Goal: Information Seeking & Learning: Learn about a topic

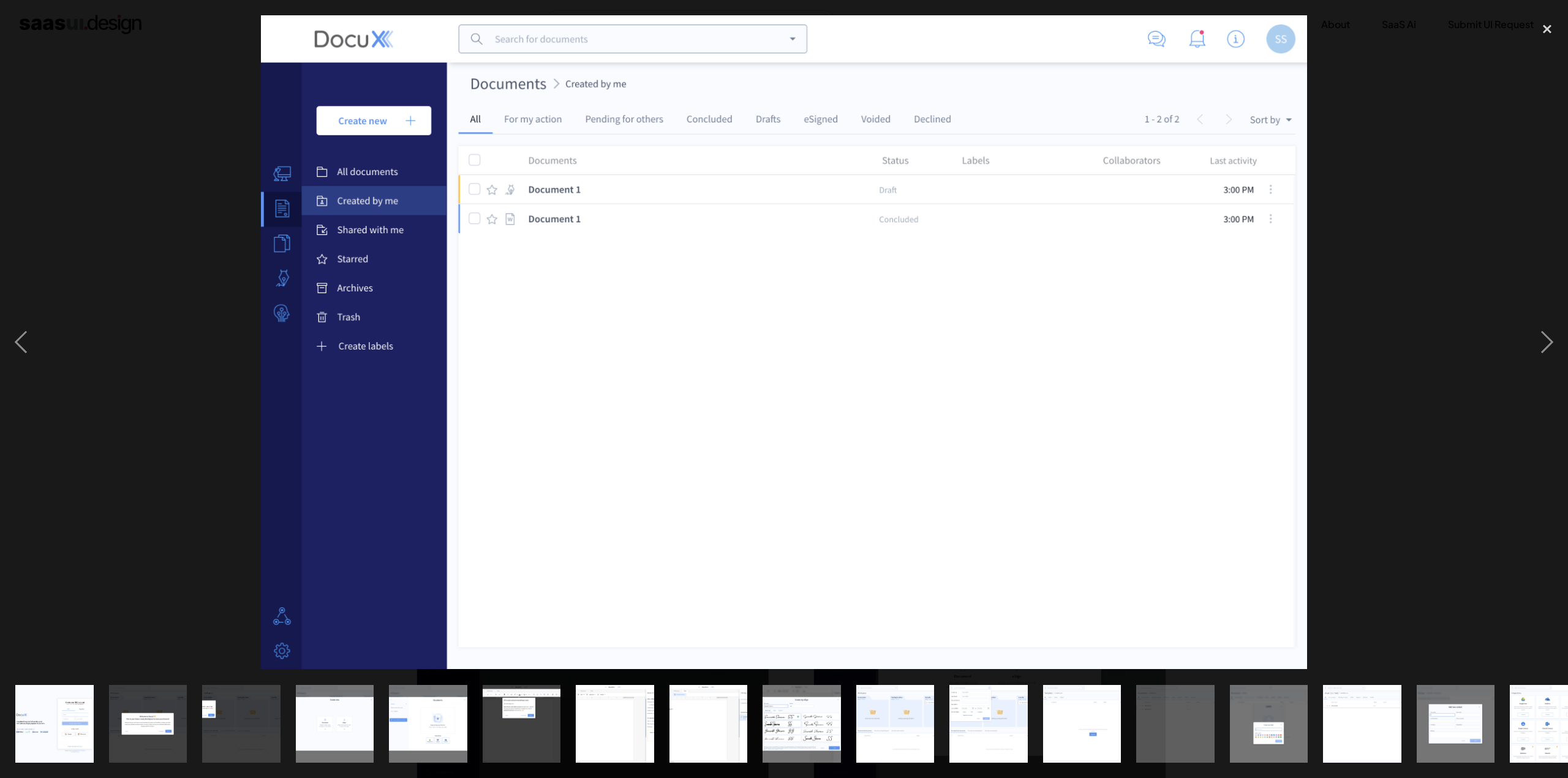
scroll to position [1454, 0]
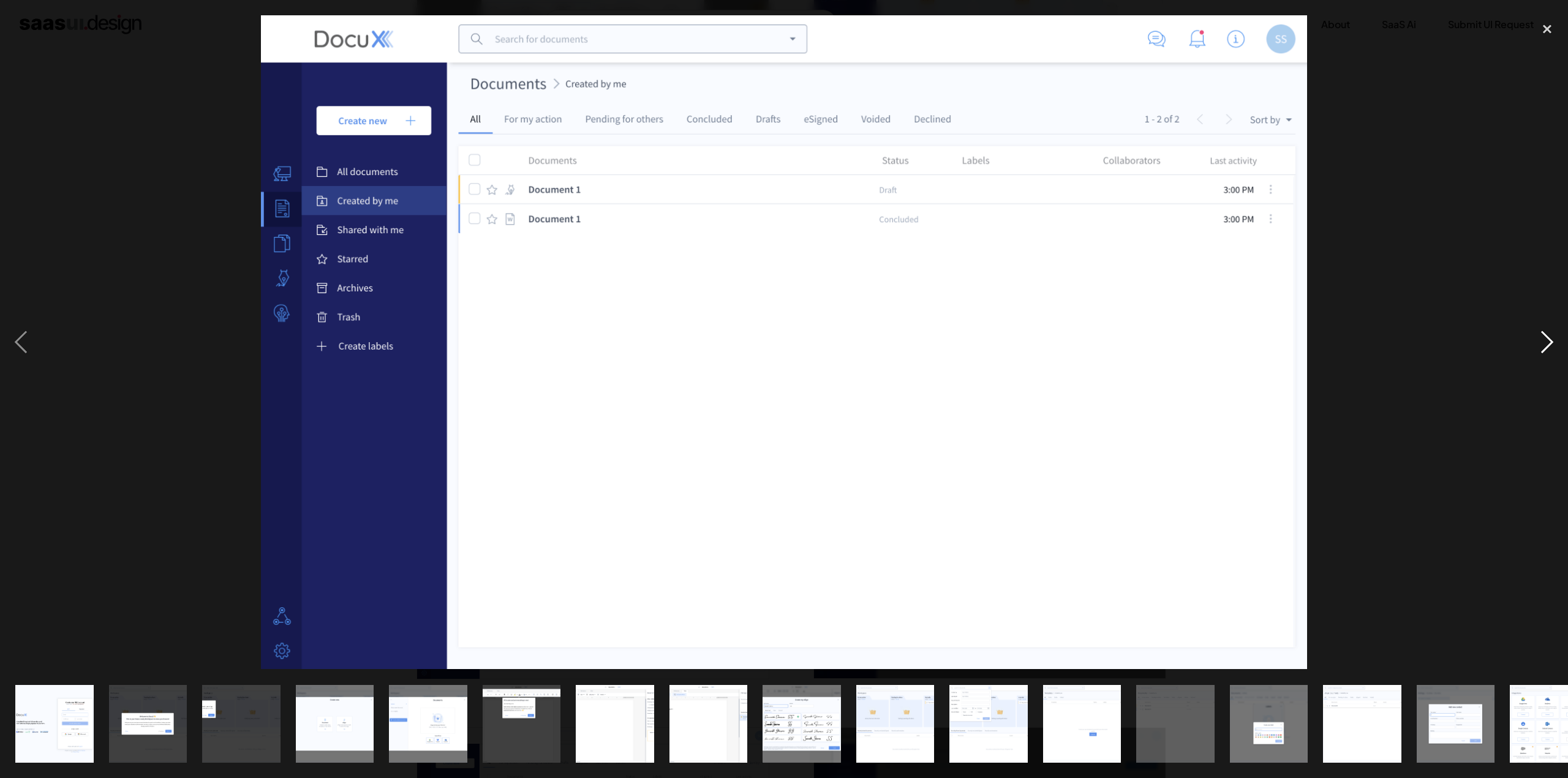
click at [1537, 337] on div "next image" at bounding box center [1546, 342] width 41 height 654
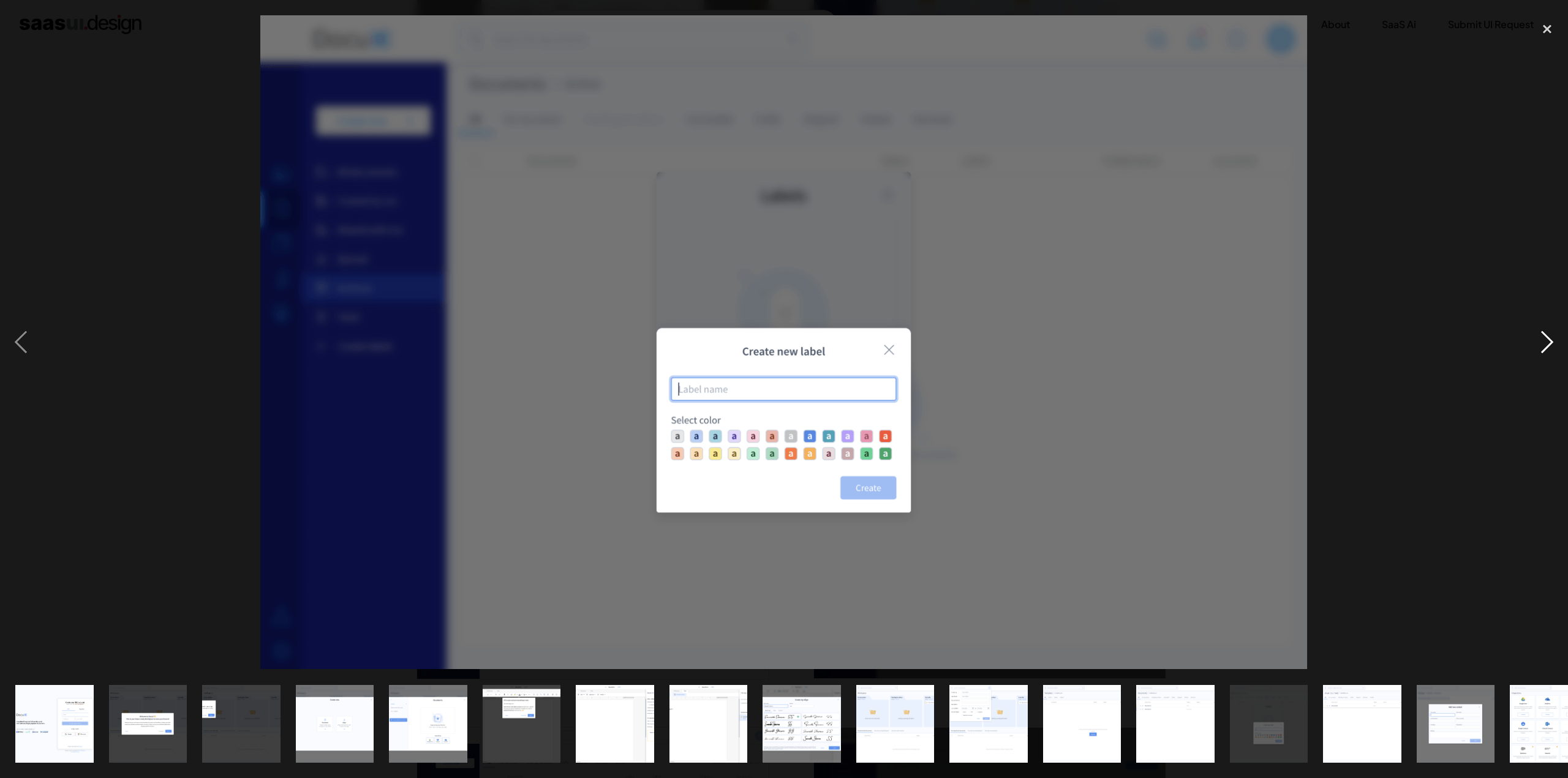
click at [1537, 337] on div "next image" at bounding box center [1546, 342] width 41 height 654
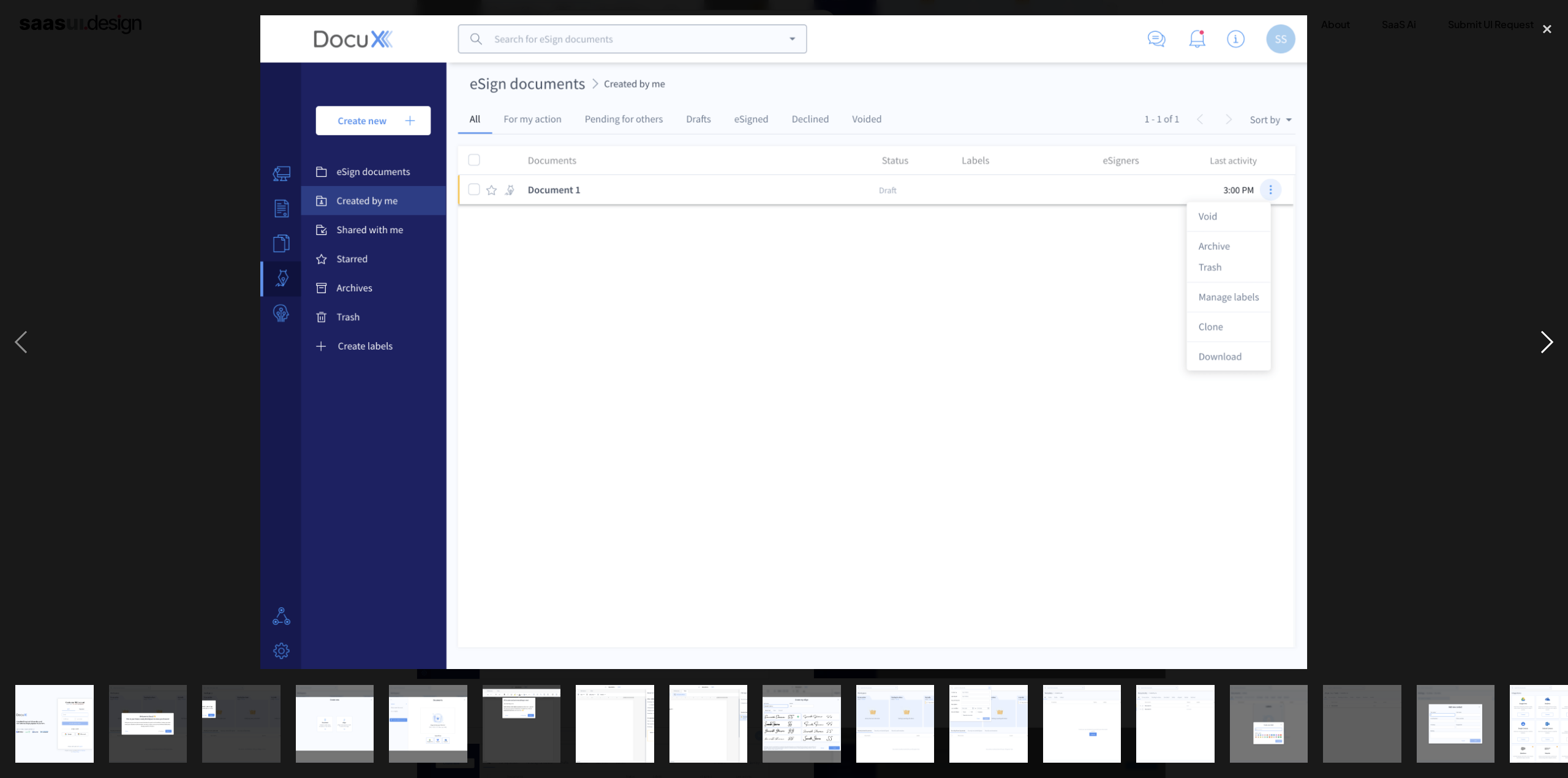
click at [1537, 337] on div "next image" at bounding box center [1546, 342] width 41 height 654
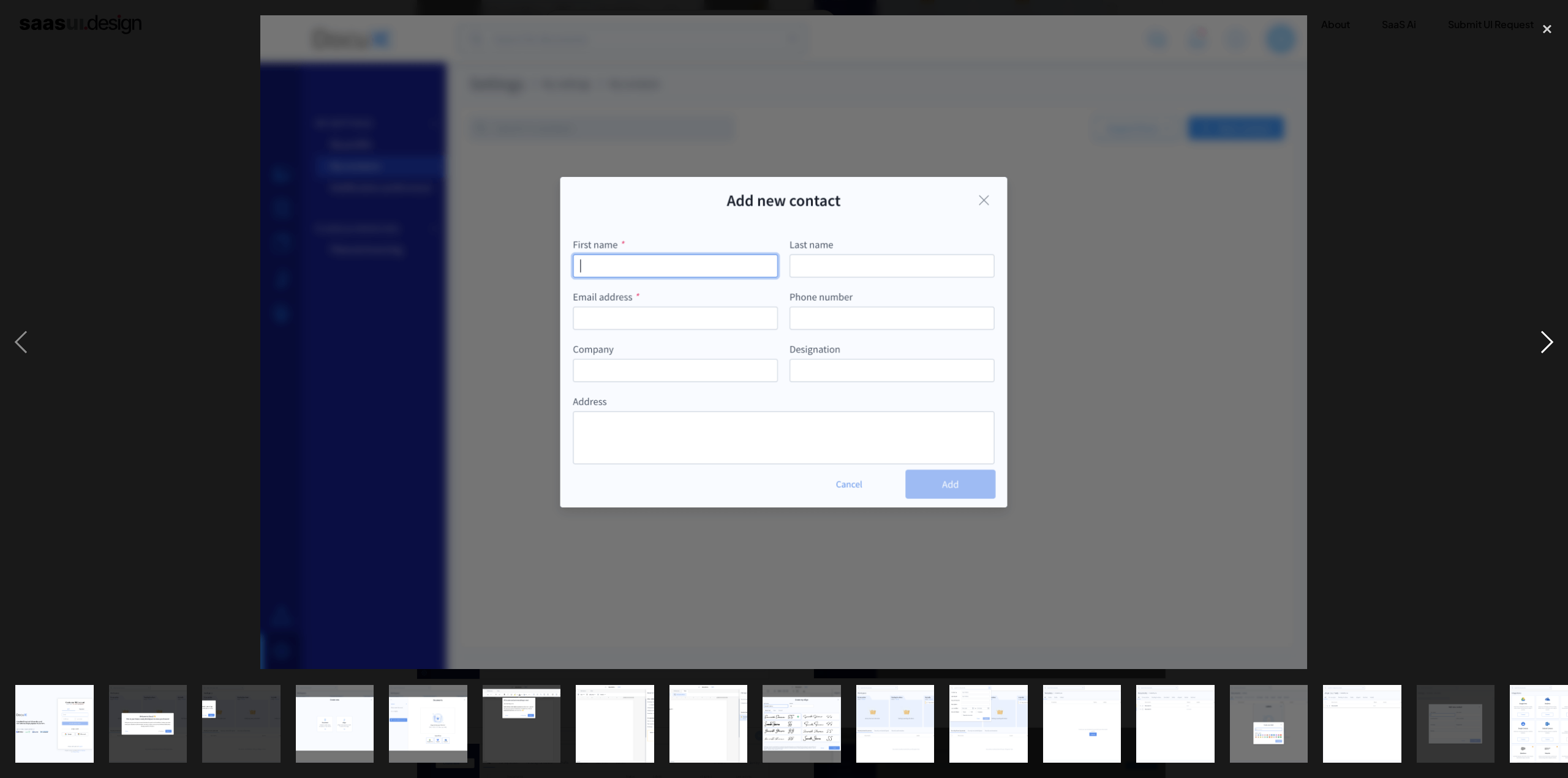
click at [1537, 337] on div "next image" at bounding box center [1546, 342] width 41 height 654
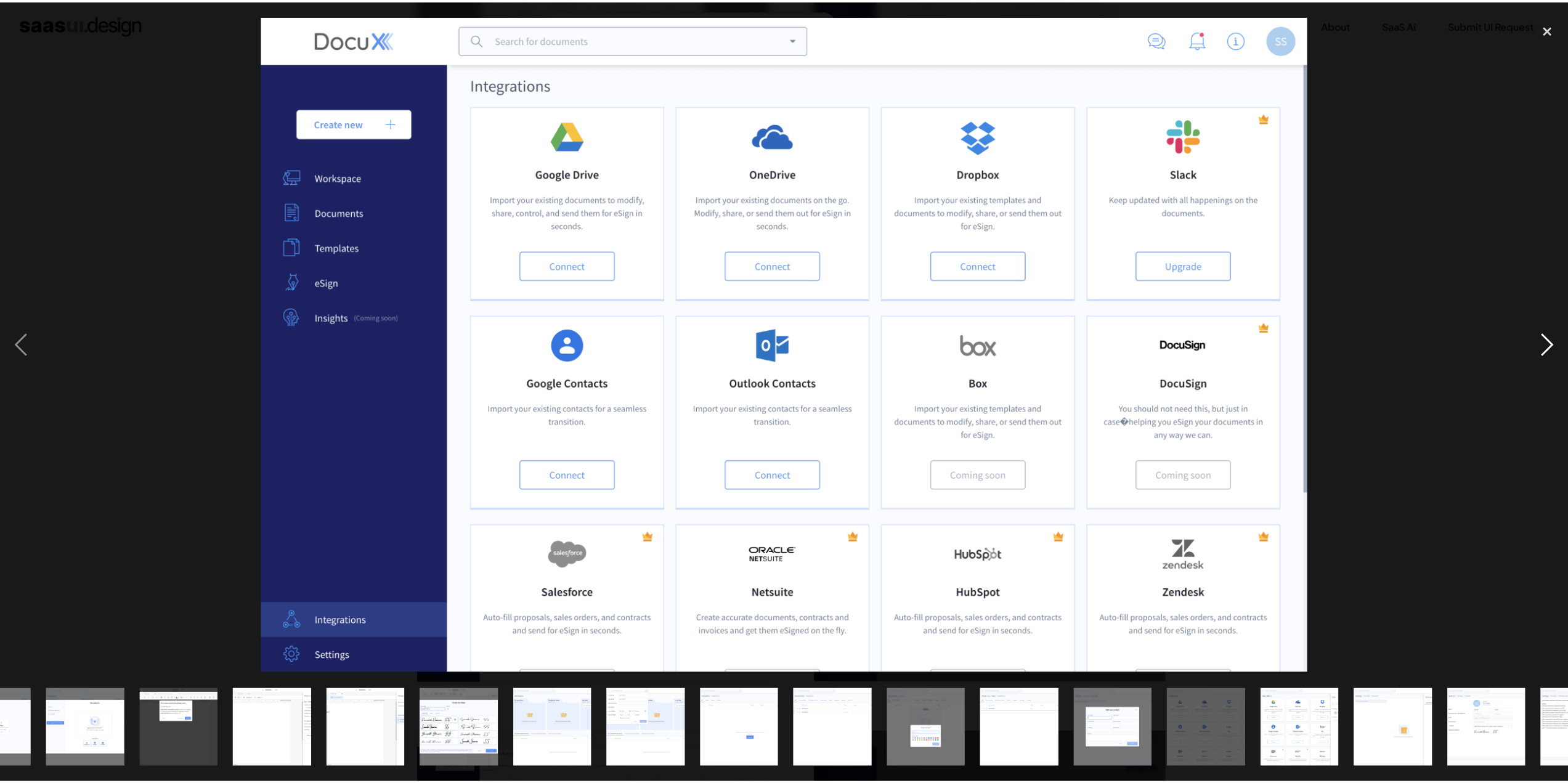
scroll to position [0, 412]
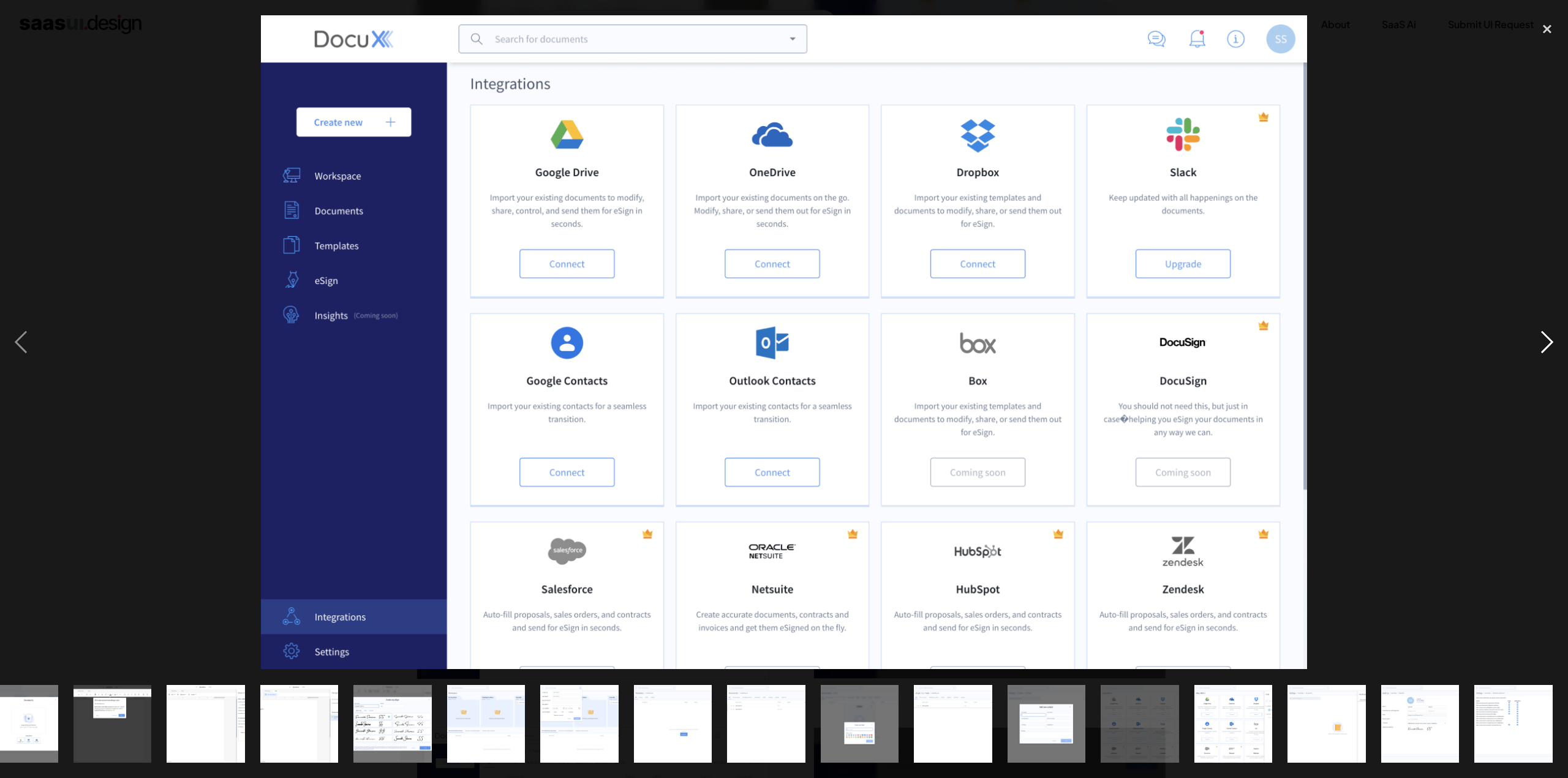
click at [1553, 343] on div "next image" at bounding box center [1546, 342] width 41 height 654
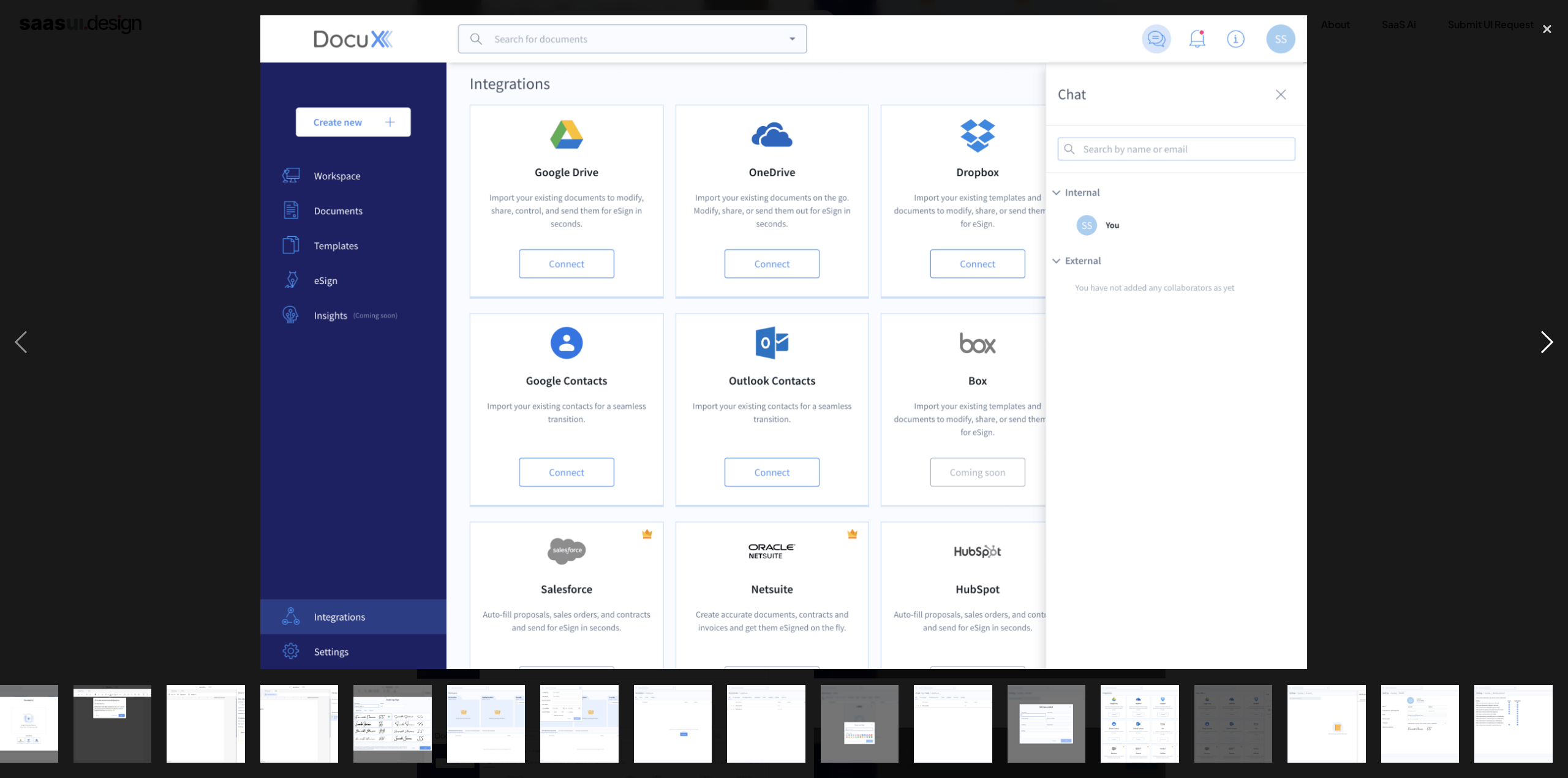
click at [1553, 343] on div "next image" at bounding box center [1546, 342] width 41 height 654
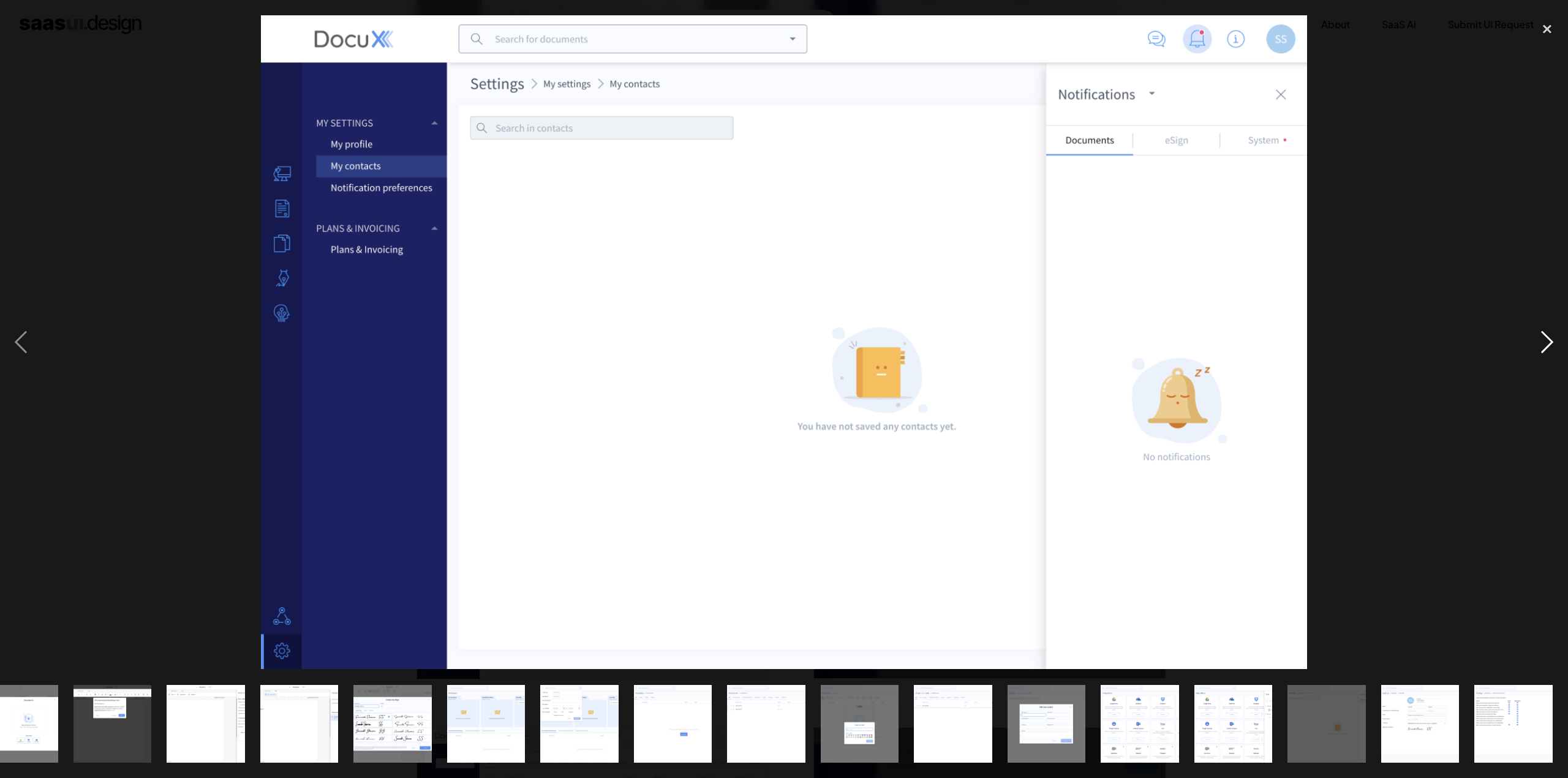
click at [1552, 345] on div "next image" at bounding box center [1546, 342] width 41 height 654
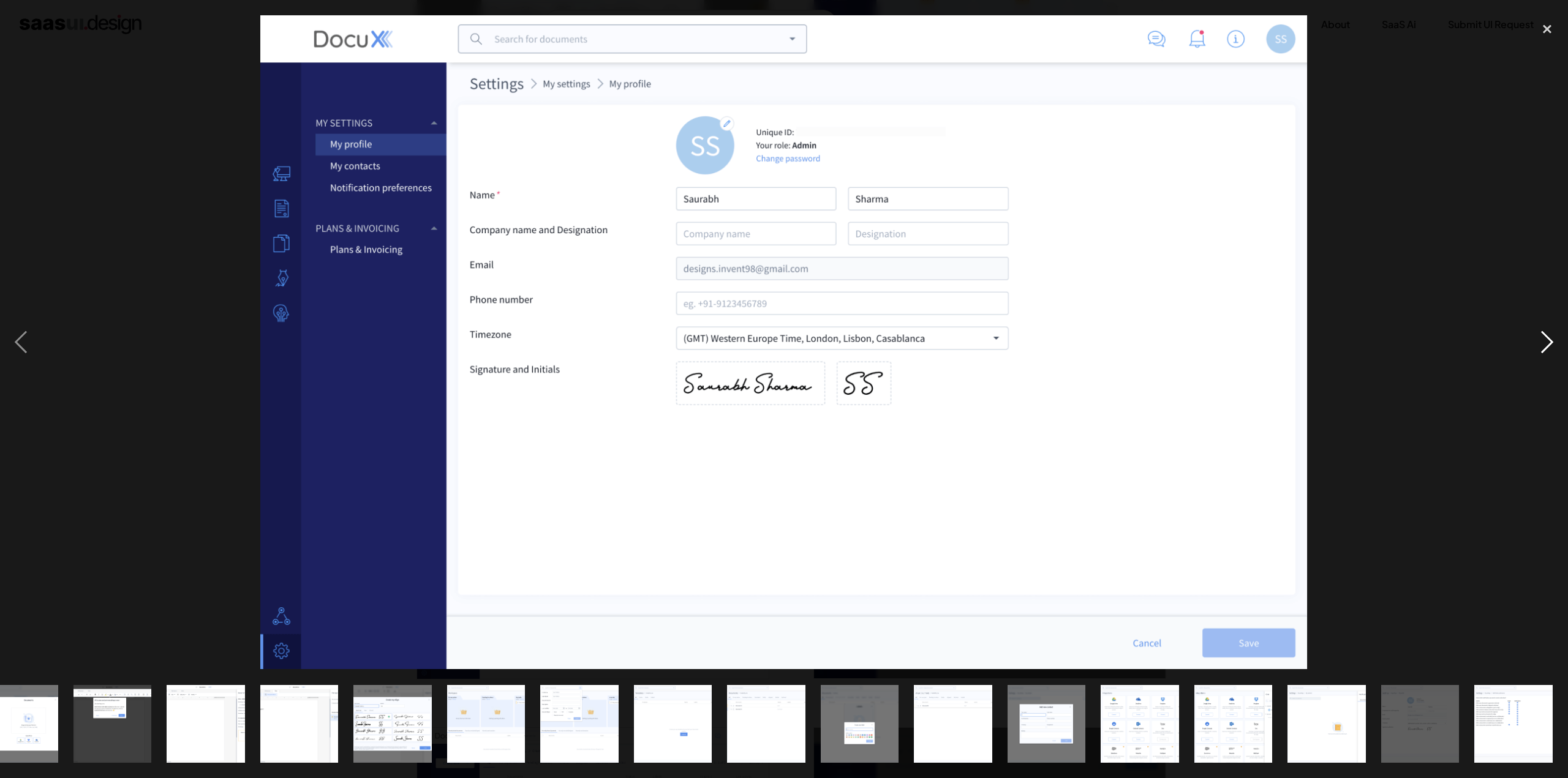
click at [1552, 345] on div "next image" at bounding box center [1546, 342] width 41 height 654
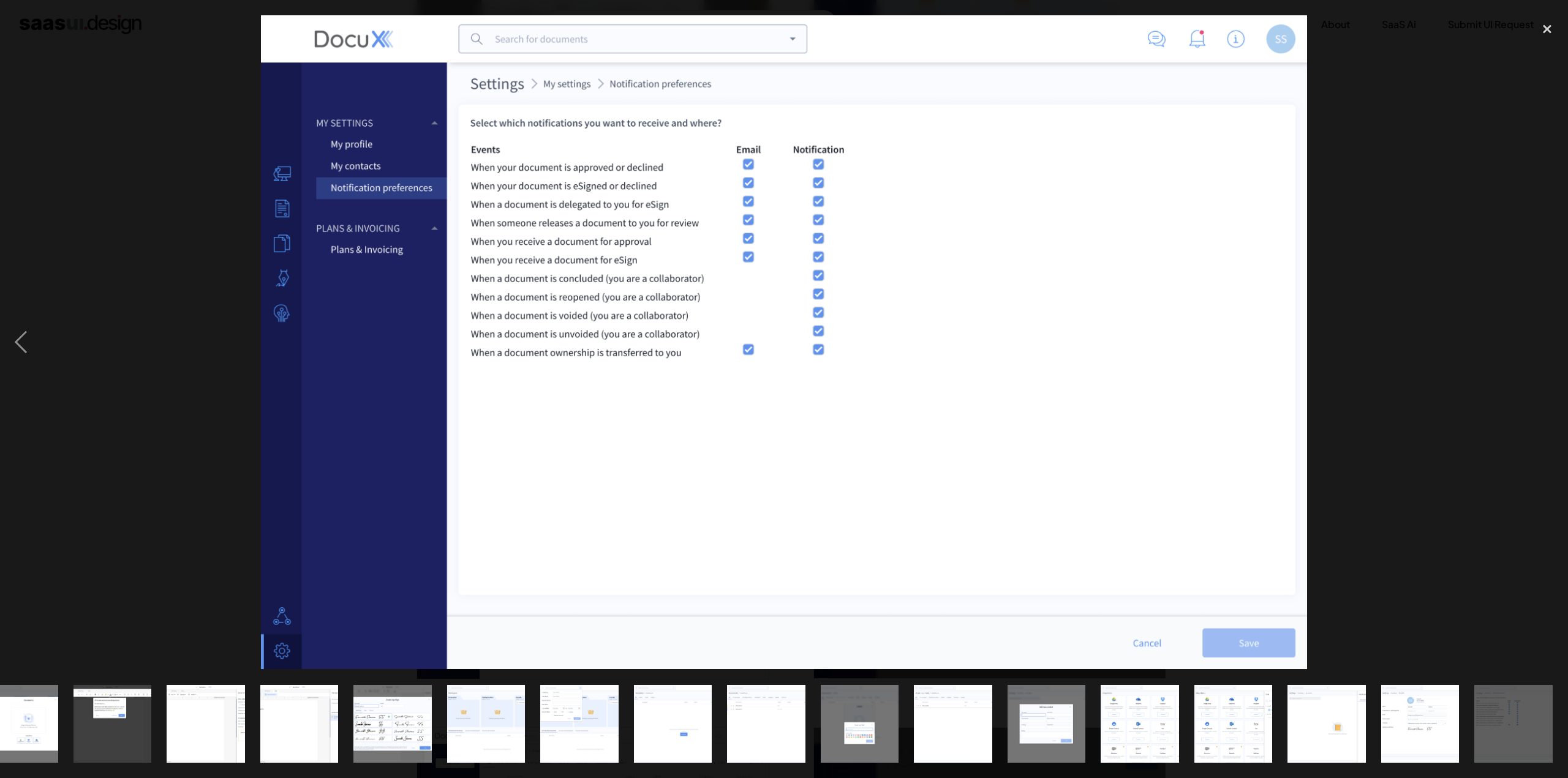
click at [1552, 345] on div "next image" at bounding box center [1546, 342] width 41 height 654
click at [1547, 31] on div "close lightbox" at bounding box center [1546, 29] width 41 height 27
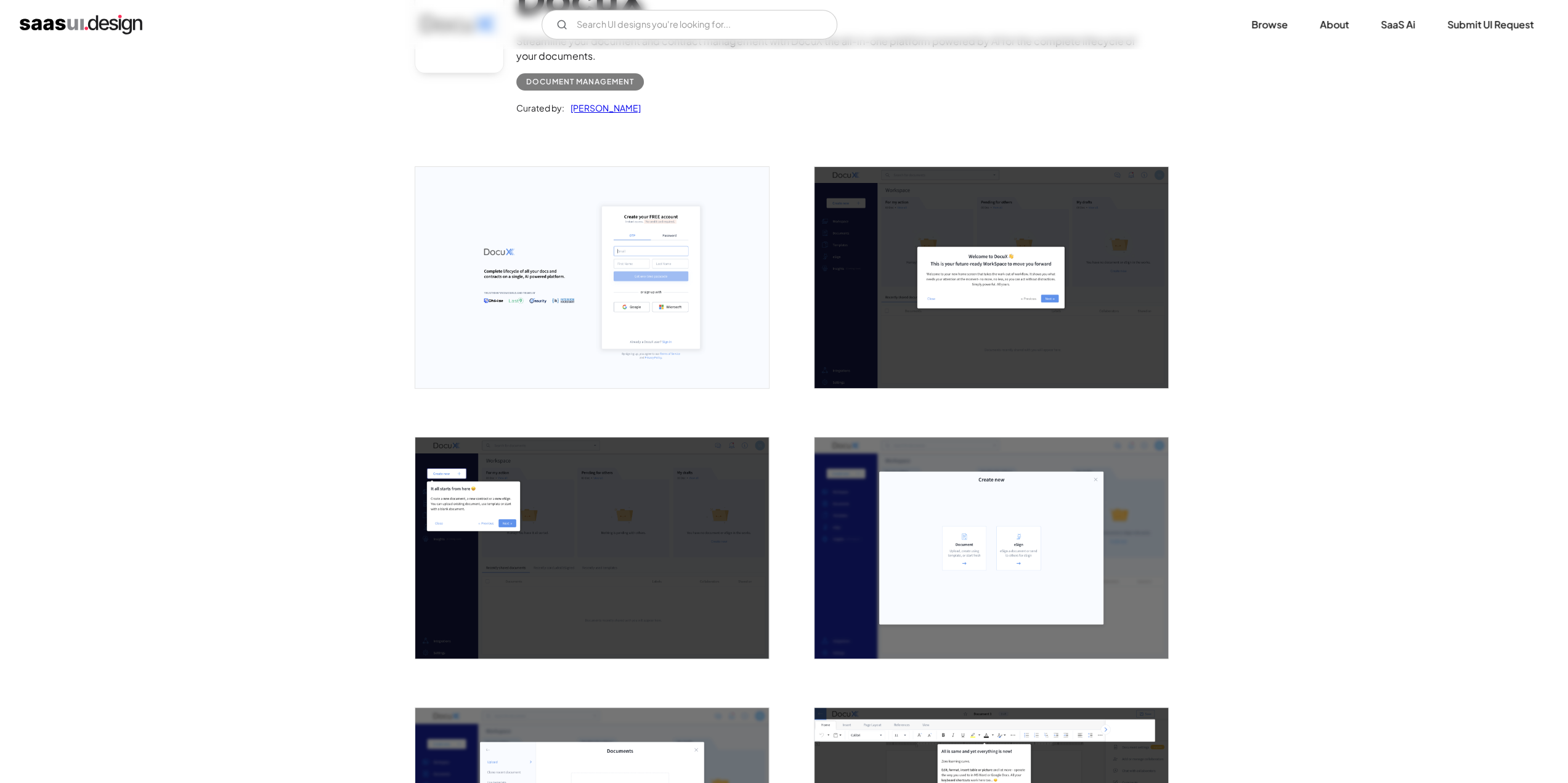
scroll to position [0, 0]
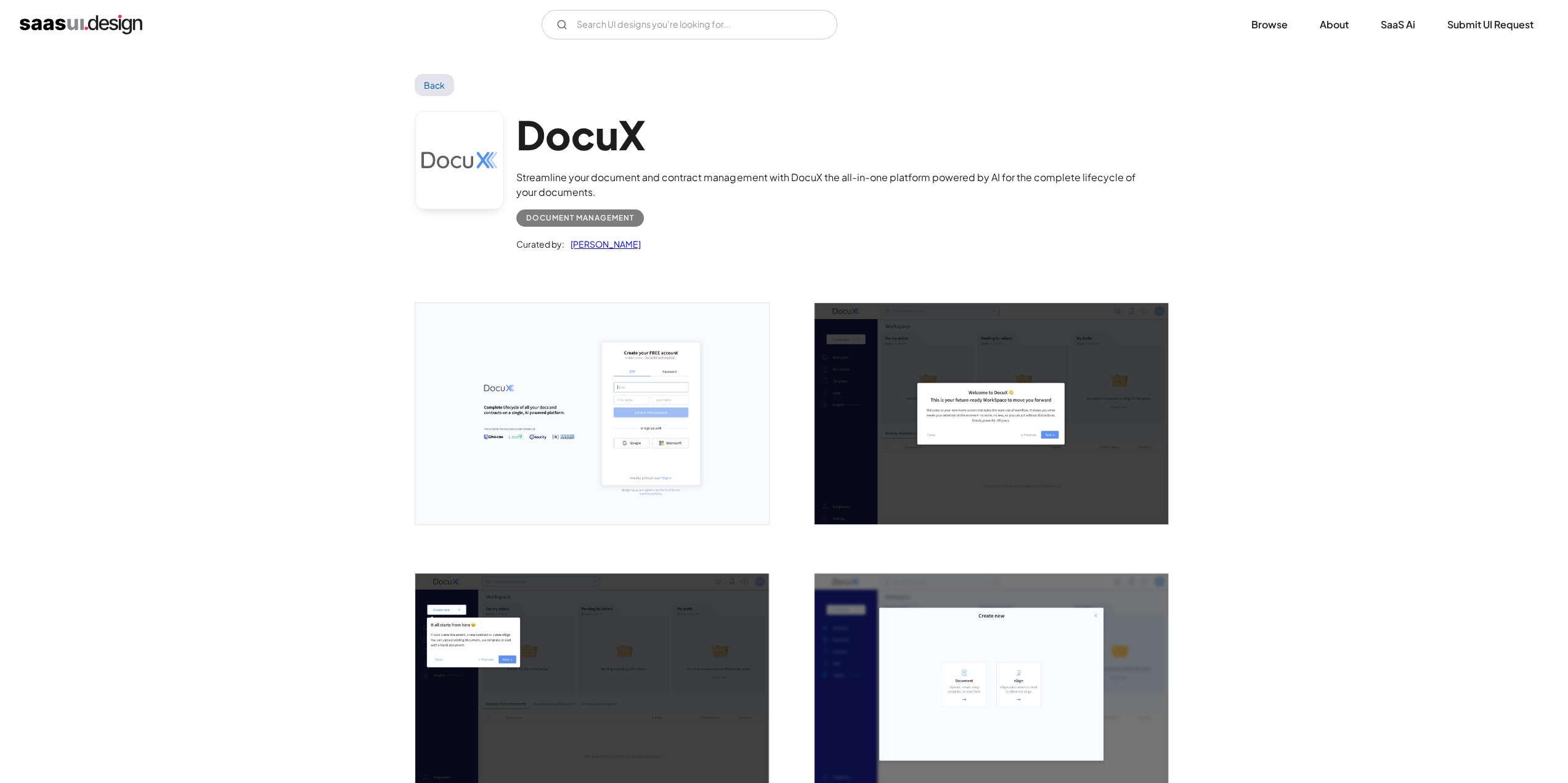
click at [441, 89] on link "Back" at bounding box center [434, 85] width 40 height 22
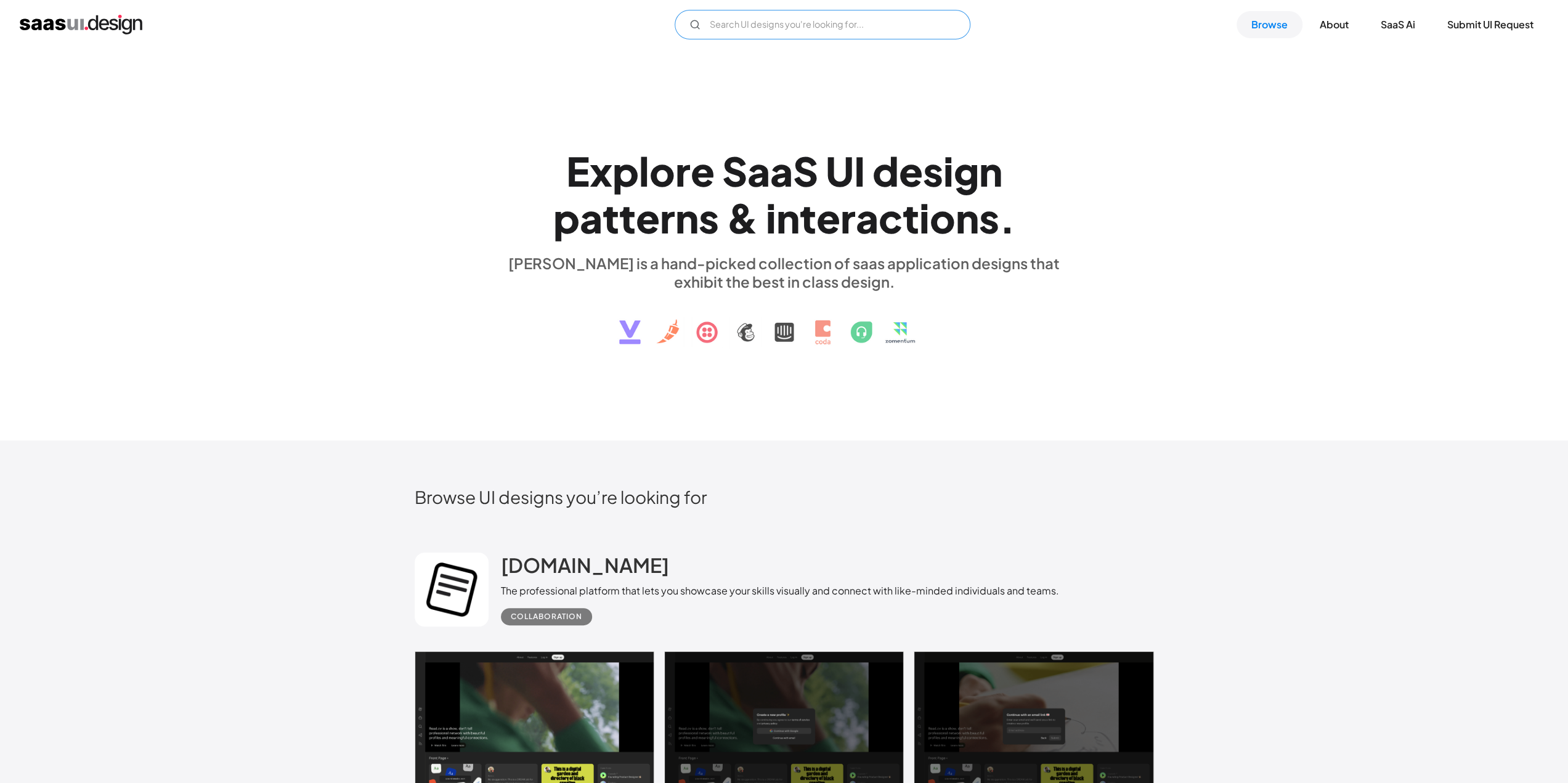
click at [789, 25] on input "Email Form" at bounding box center [822, 25] width 296 height 30
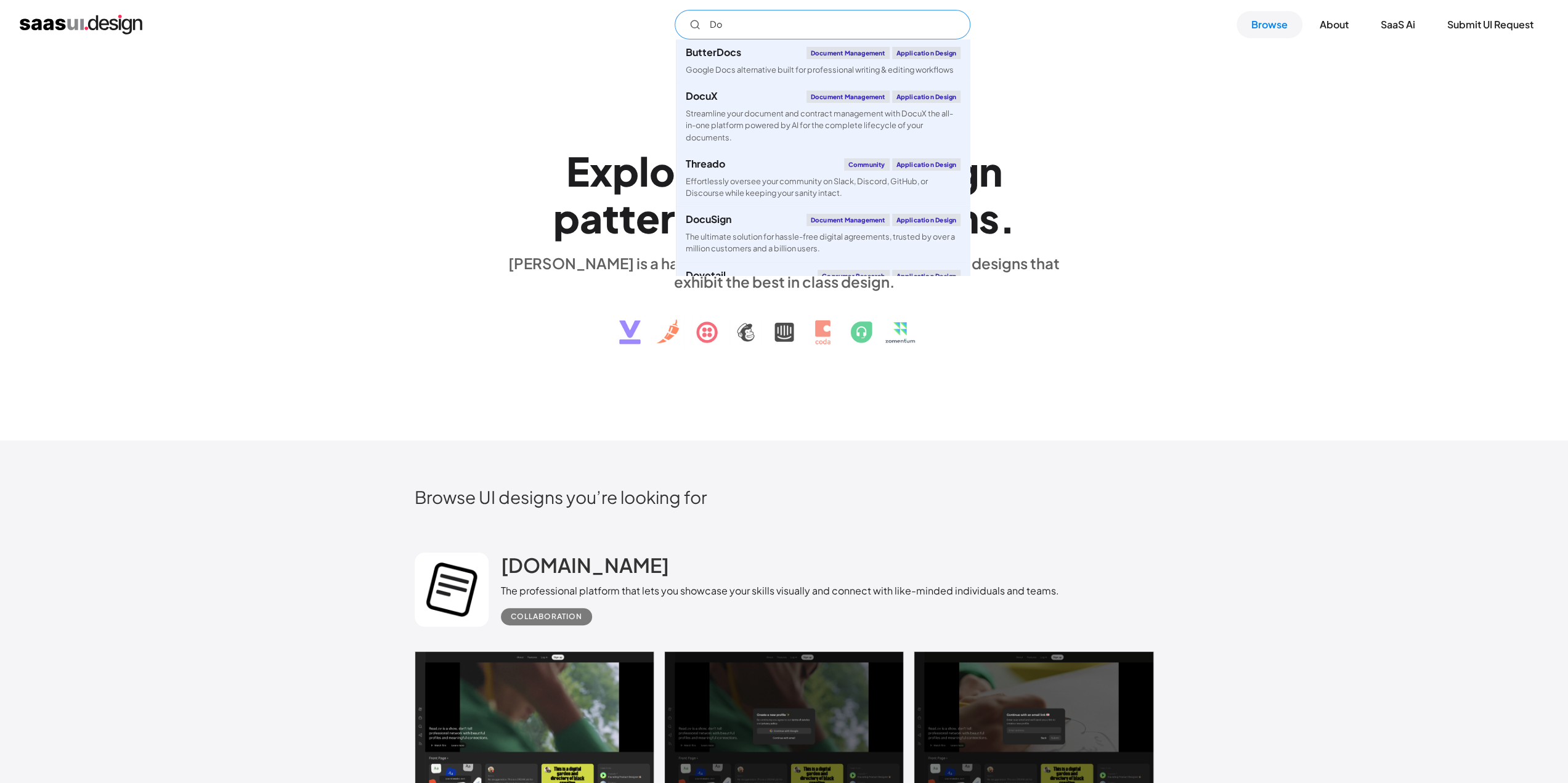
type input "D"
type input "R"
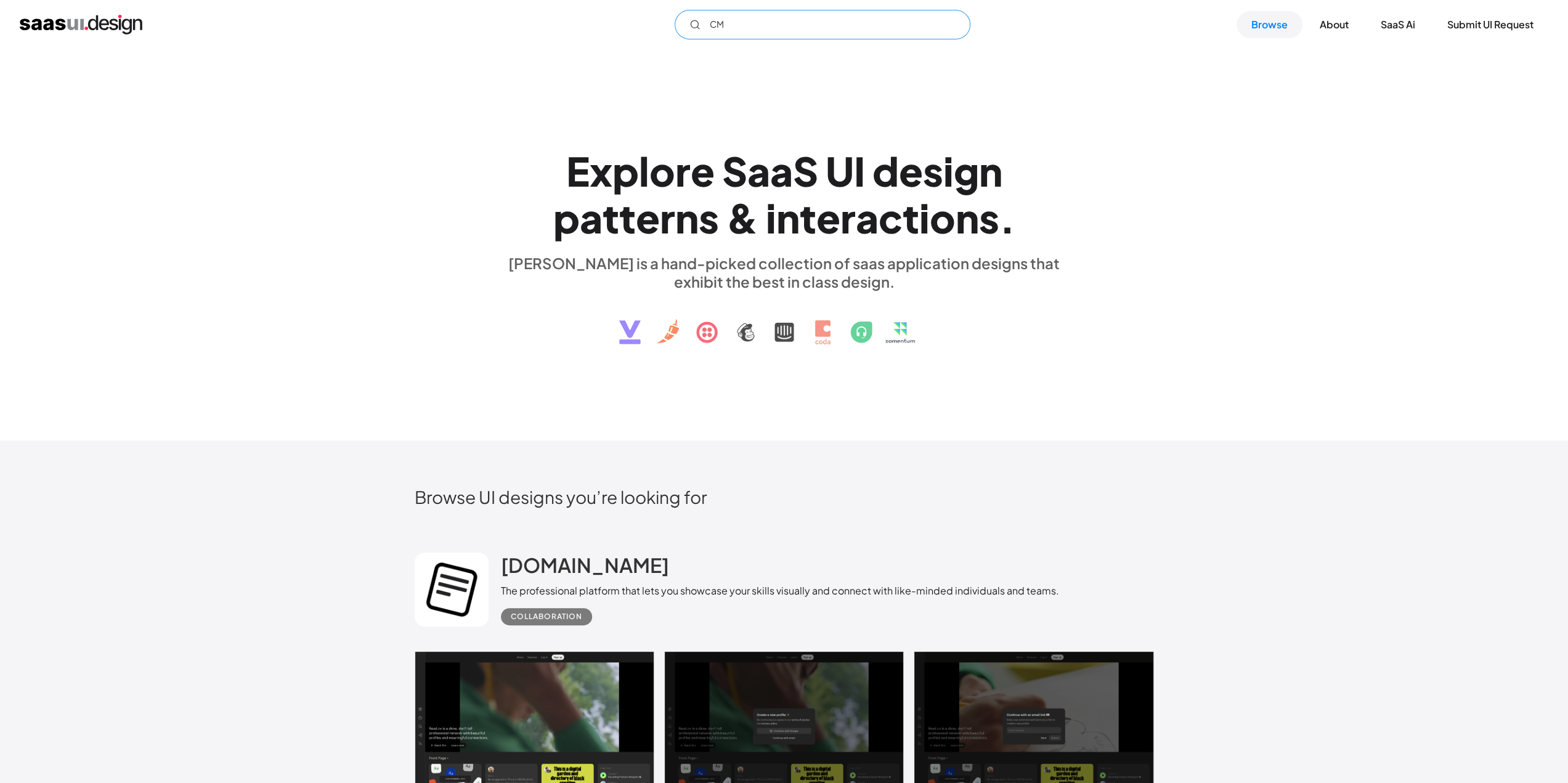
type input "C"
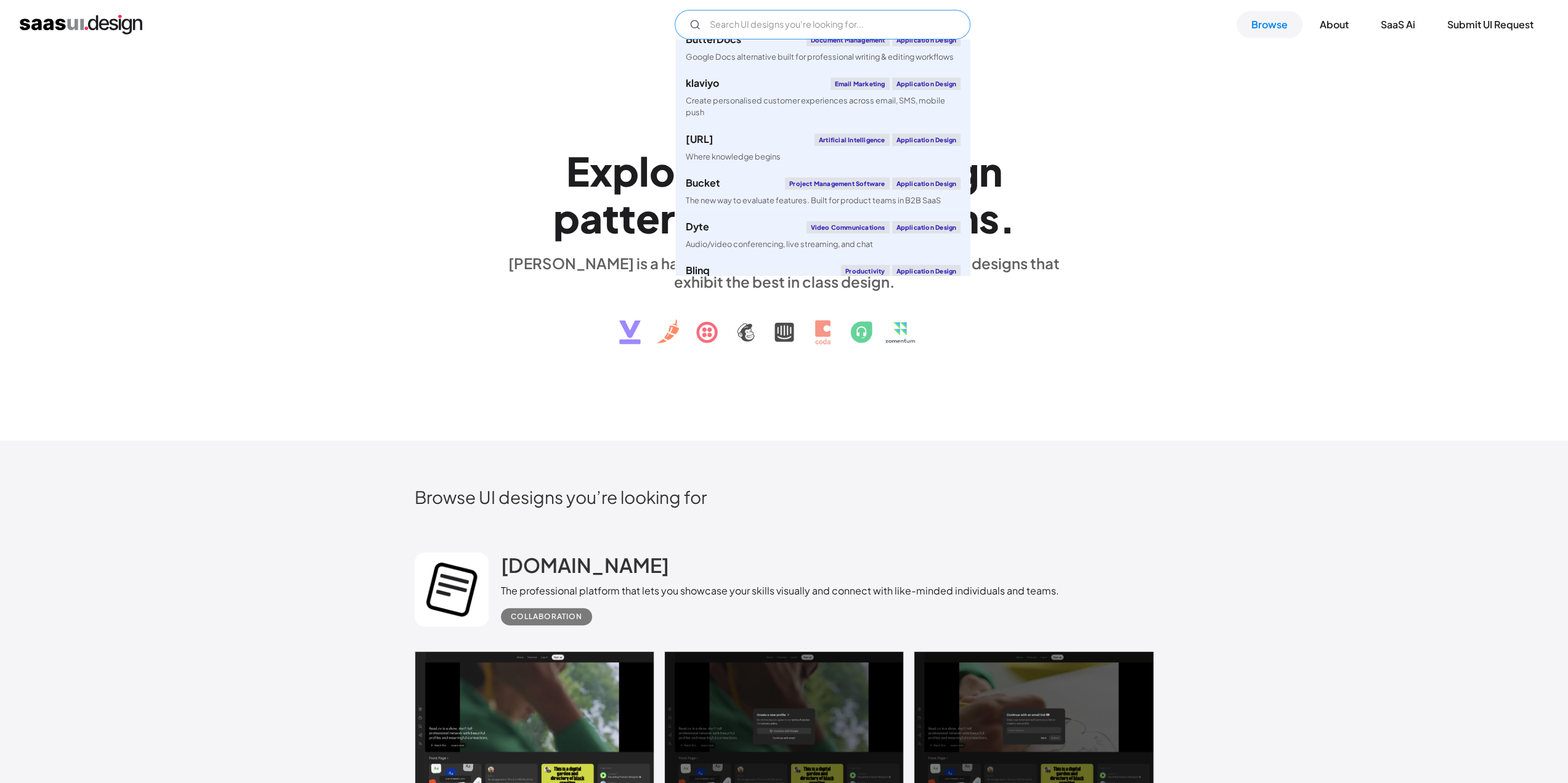
scroll to position [200, 0]
click at [916, 138] on div "Application Design" at bounding box center [926, 140] width 69 height 12
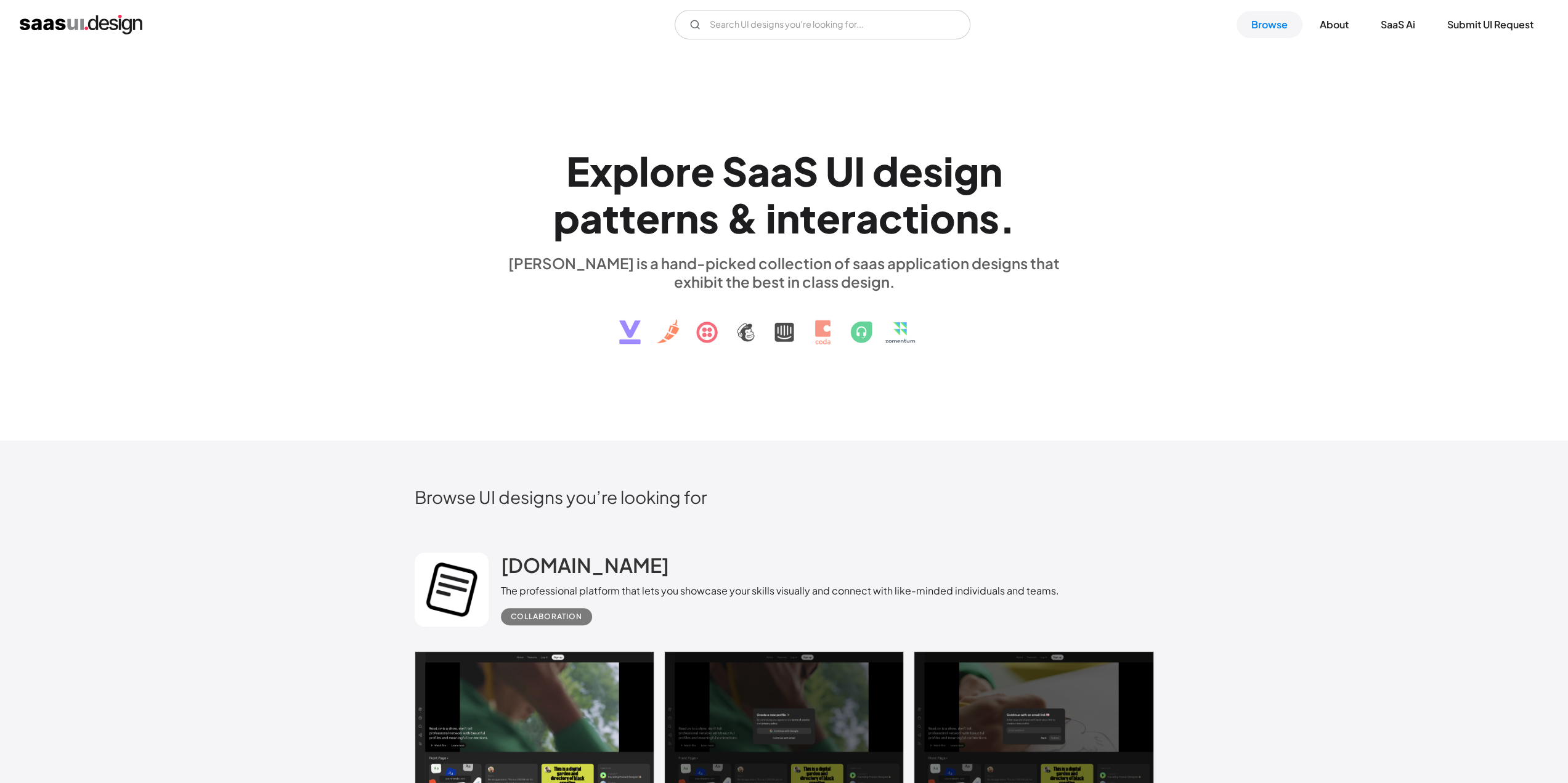
click at [1142, 335] on div "E x p l o r e S a a S U I d e s i g n p a t t e r n s & i n t e r a c t i o n s…" at bounding box center [784, 245] width 739 height 220
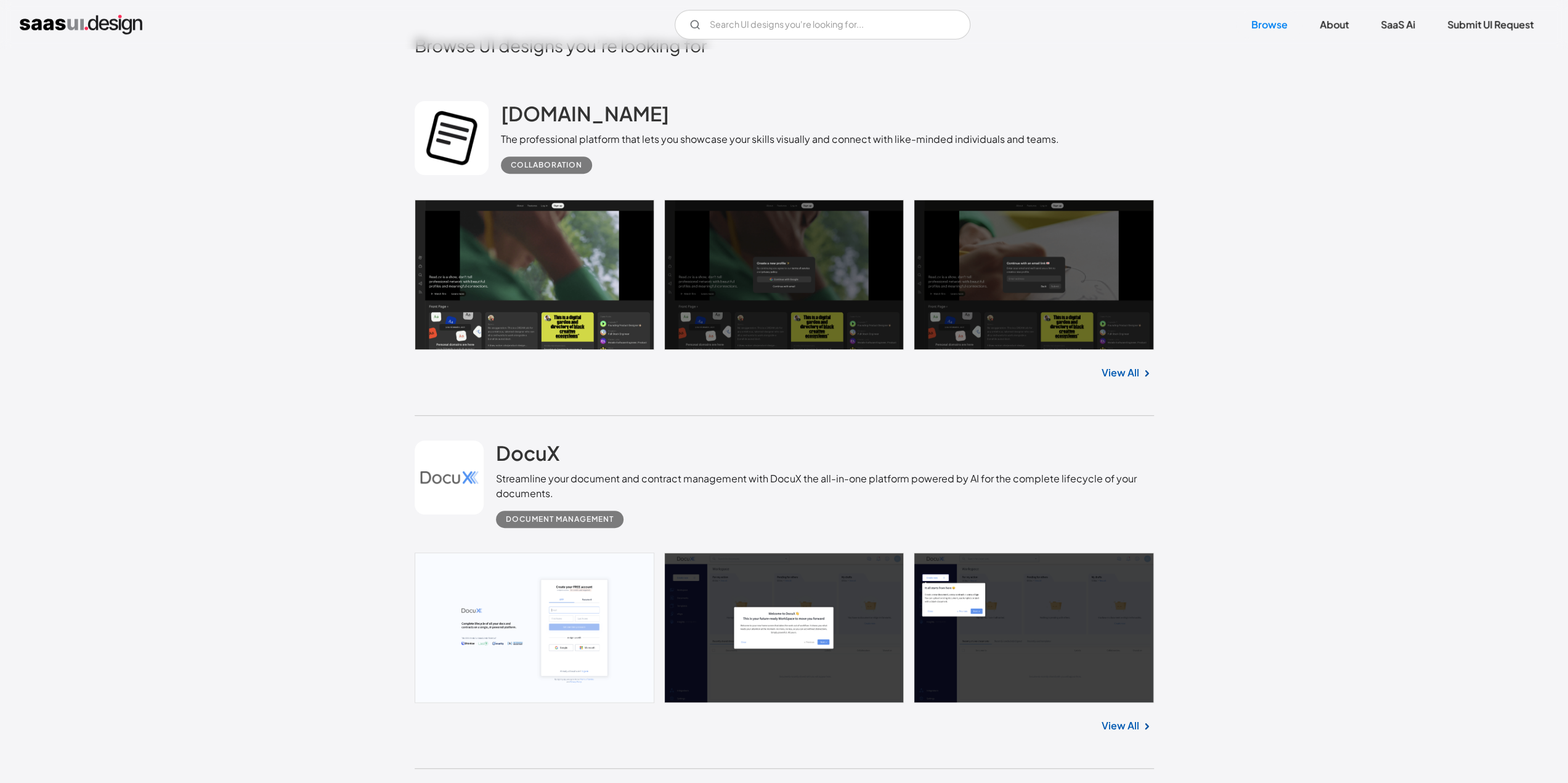
scroll to position [0, 0]
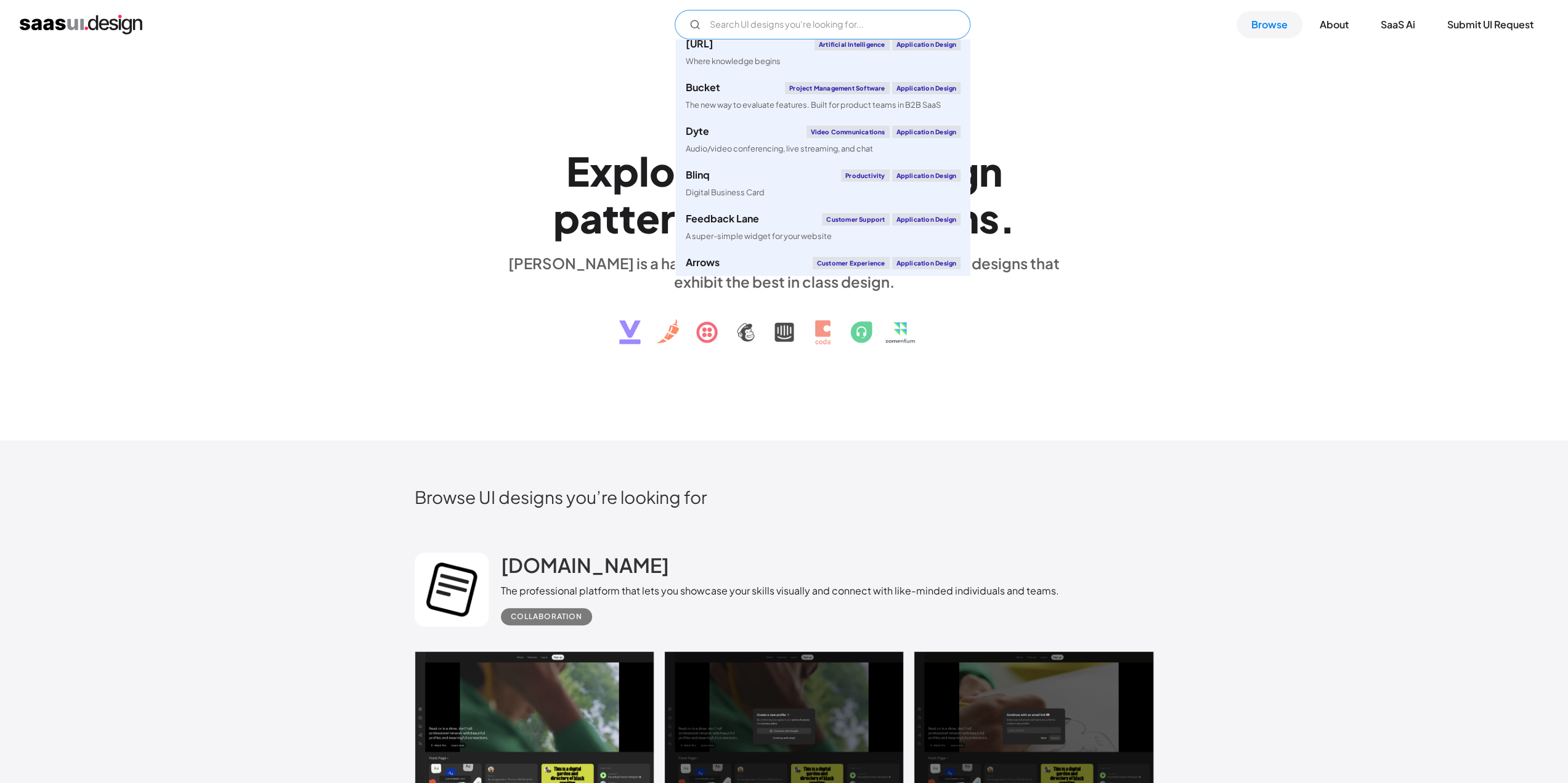
click at [793, 27] on input "Email Form" at bounding box center [822, 25] width 296 height 30
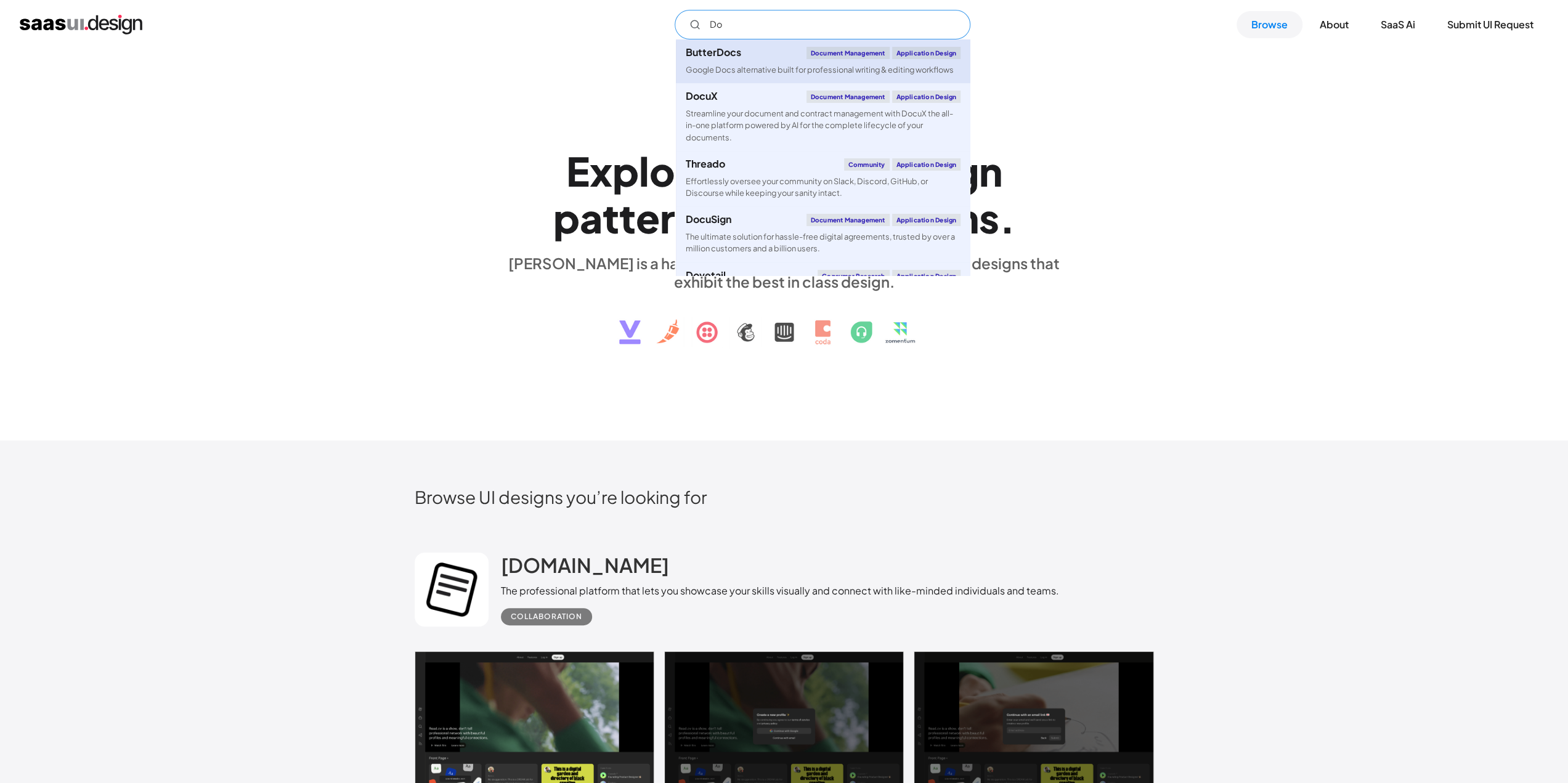
click at [758, 76] on link "ButterDocs Document Management Application Design Google Docs alternative built…" at bounding box center [822, 61] width 294 height 44
type input "Do"
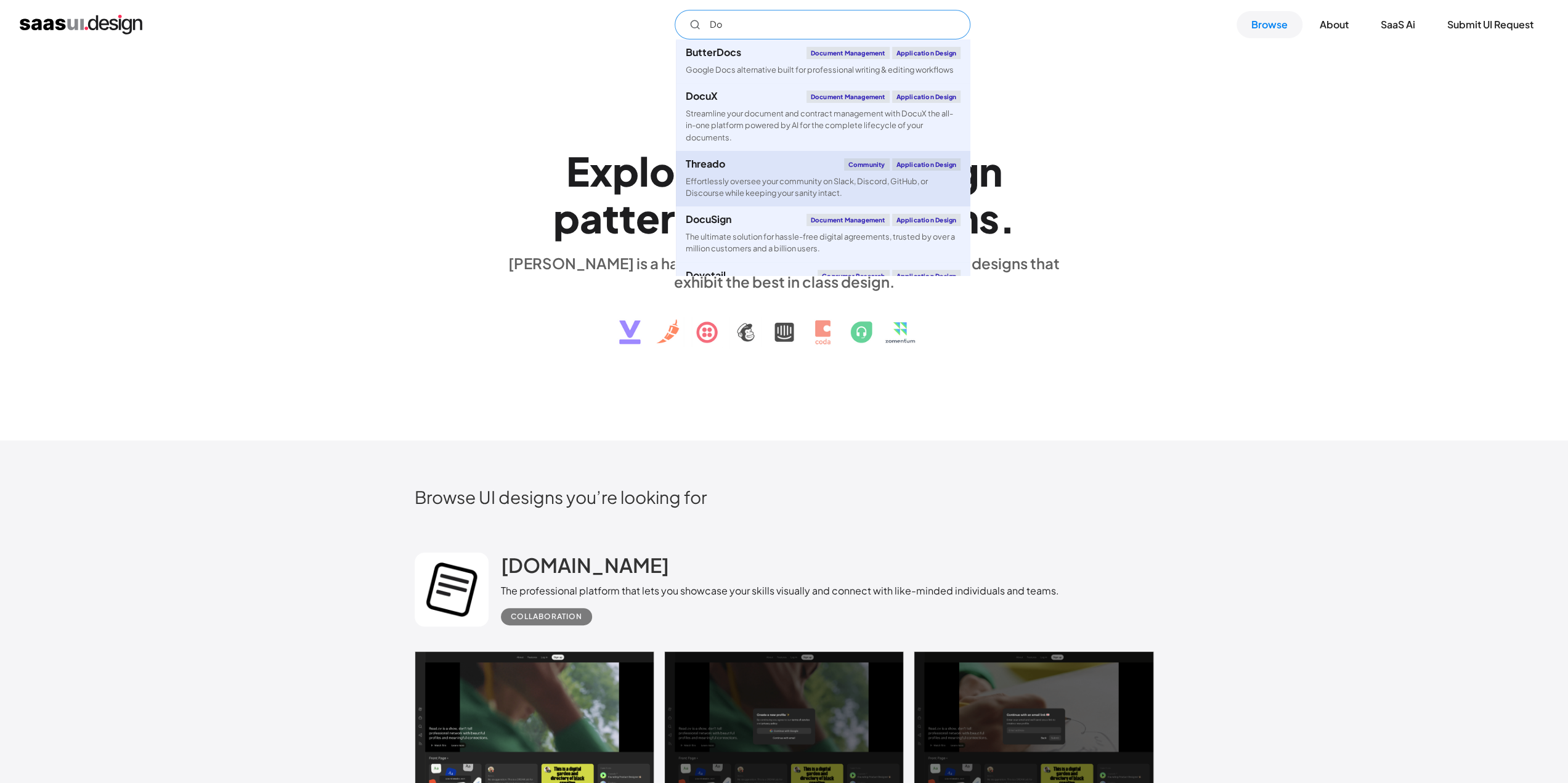
click at [749, 183] on div "Effortlessly oversee your community on Slack, Discord, GitHub, or Discourse whi…" at bounding box center [822, 187] width 275 height 23
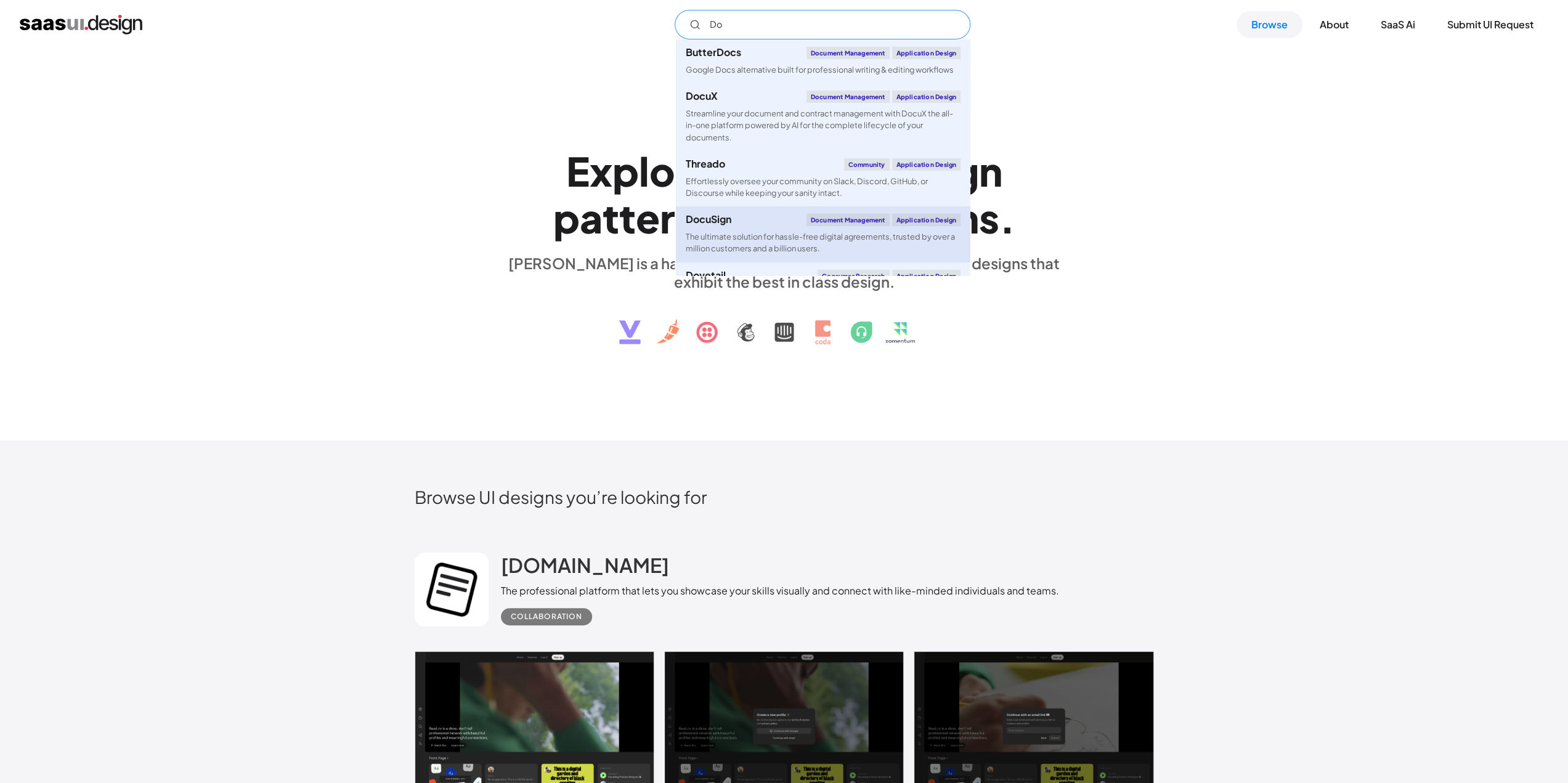
click at [765, 239] on div "The ultimate solution for hassle-free digital agreements, trusted by over a mil…" at bounding box center [822, 242] width 275 height 23
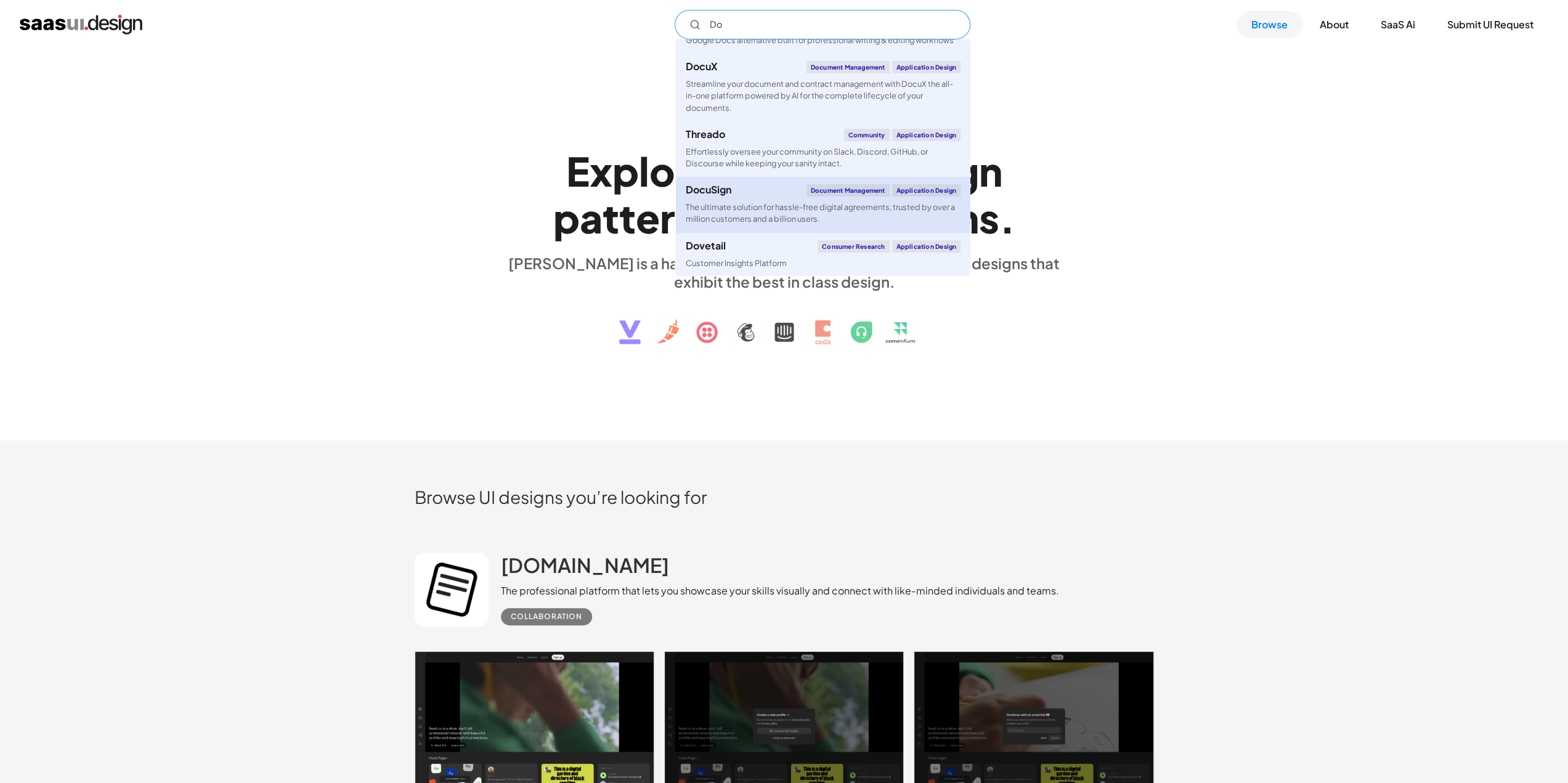
scroll to position [30, 0]
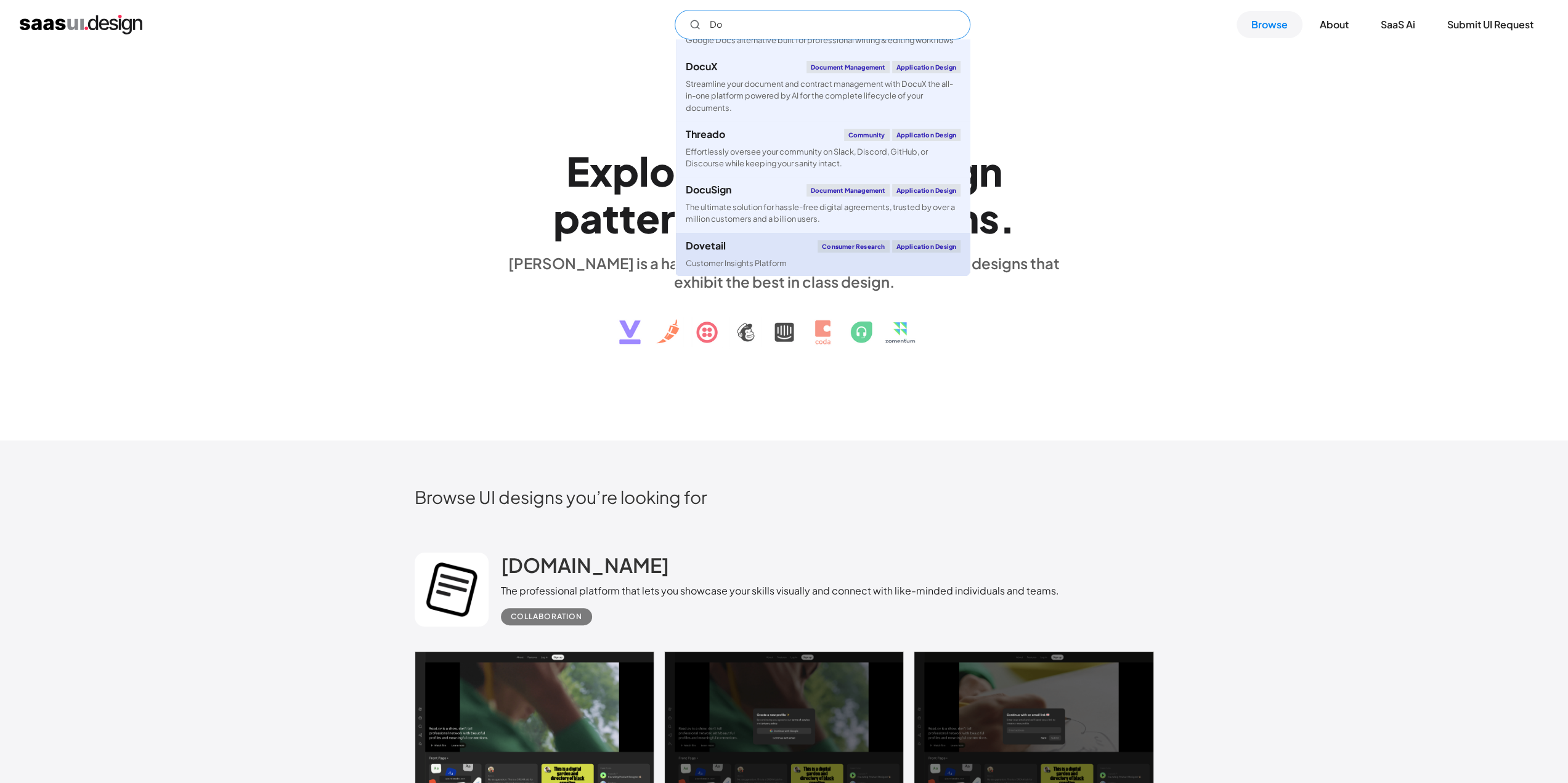
click at [760, 246] on div "Dovetail Consumer Research Application Design" at bounding box center [822, 246] width 275 height 12
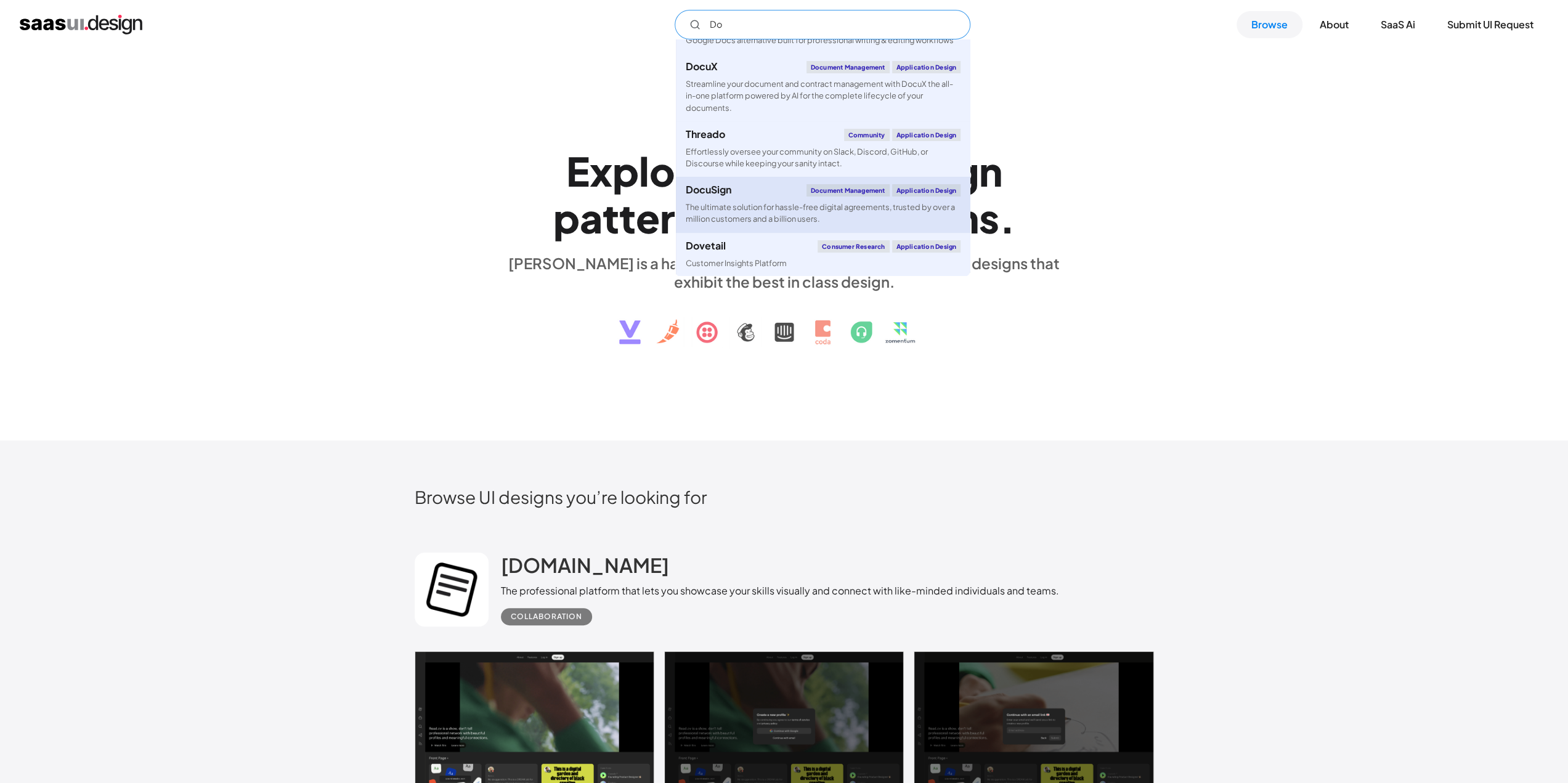
scroll to position [28, 0]
click at [1175, 280] on div "E x p l o r e S a a S U I d e s i g n p a t t e r n s & i n t e r a c t i o n s…" at bounding box center [784, 245] width 1568 height 392
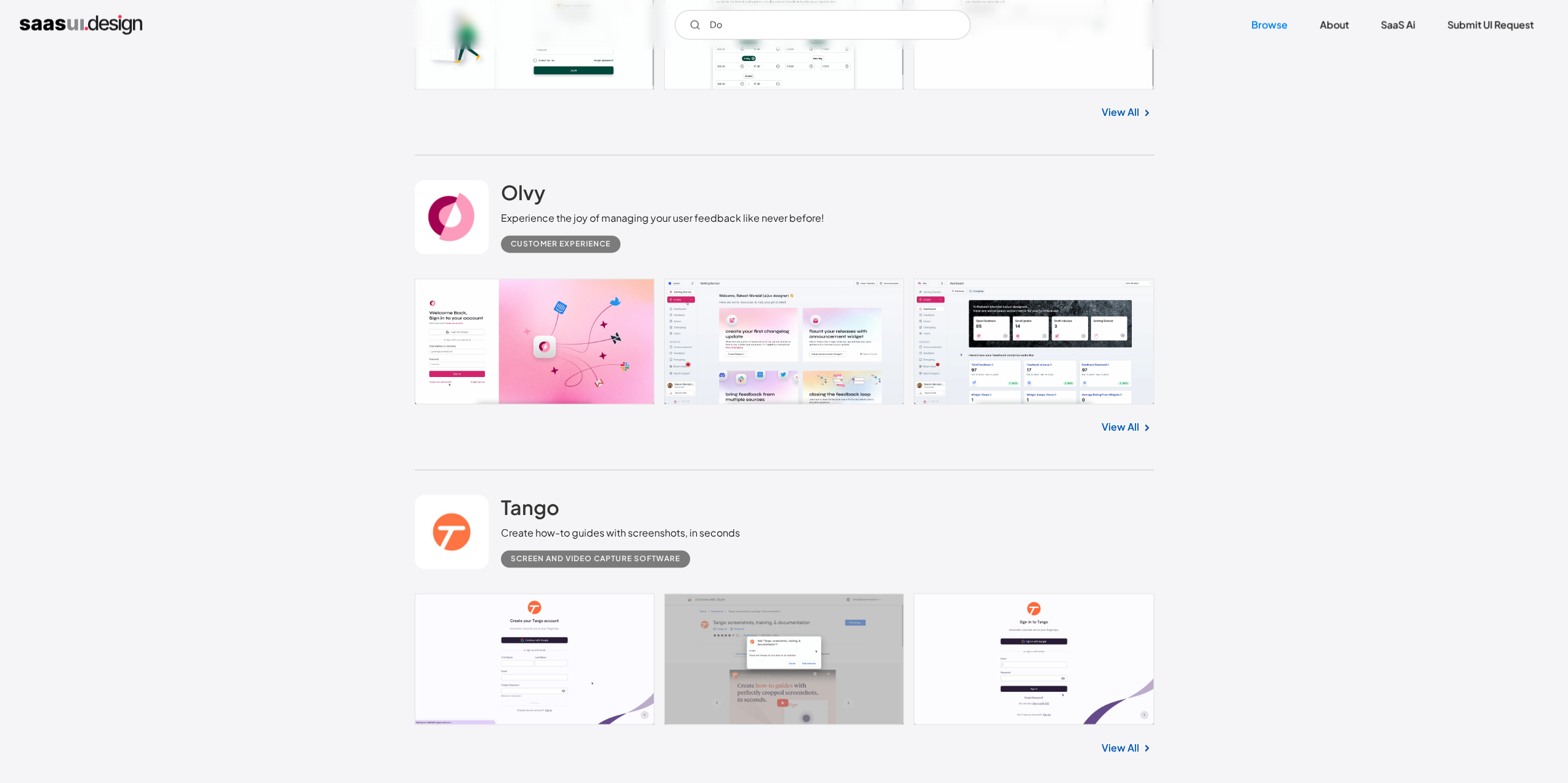
scroll to position [1712, 0]
click at [1130, 421] on link "View All" at bounding box center [1120, 426] width 37 height 15
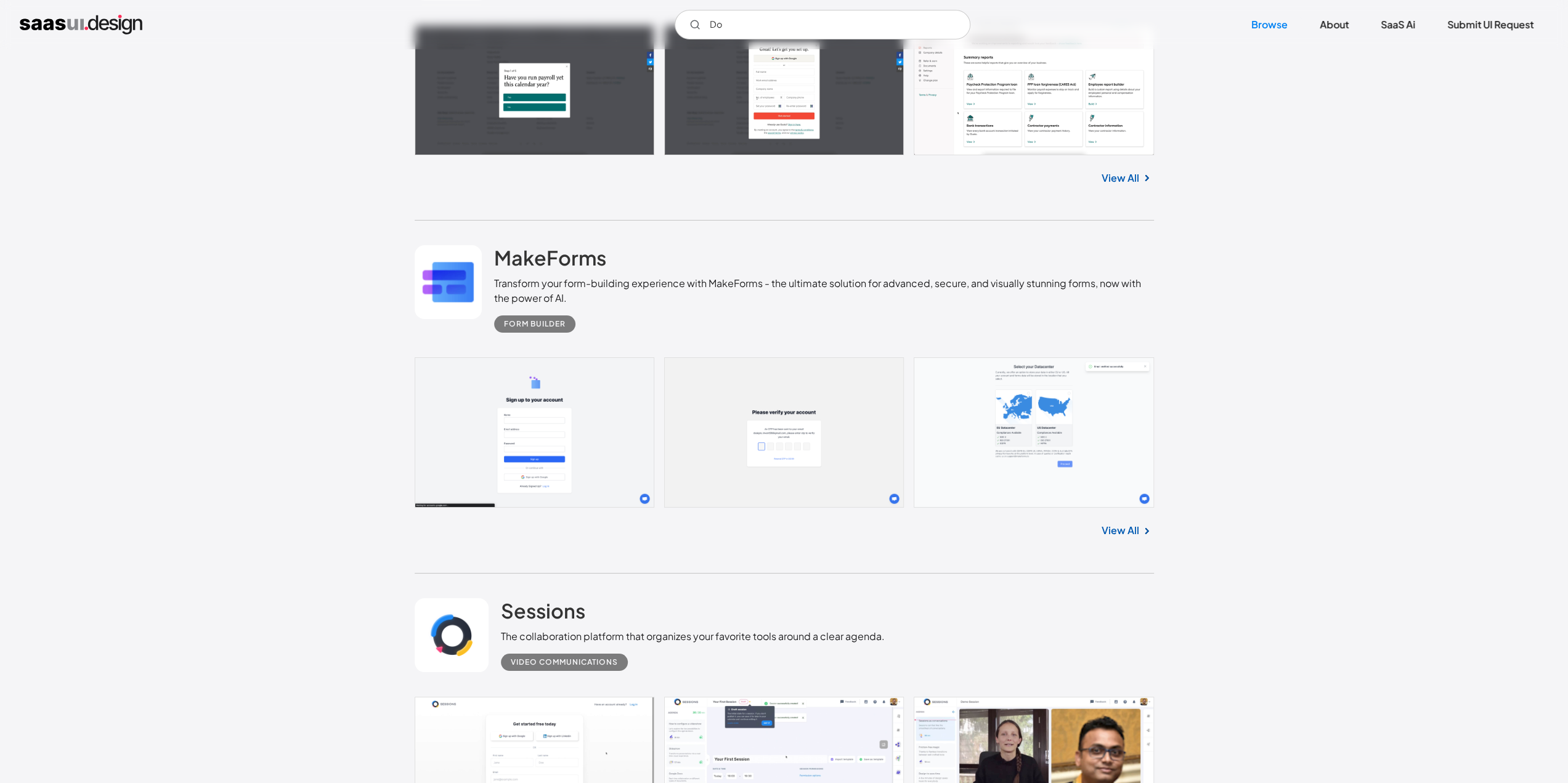
scroll to position [4567, 0]
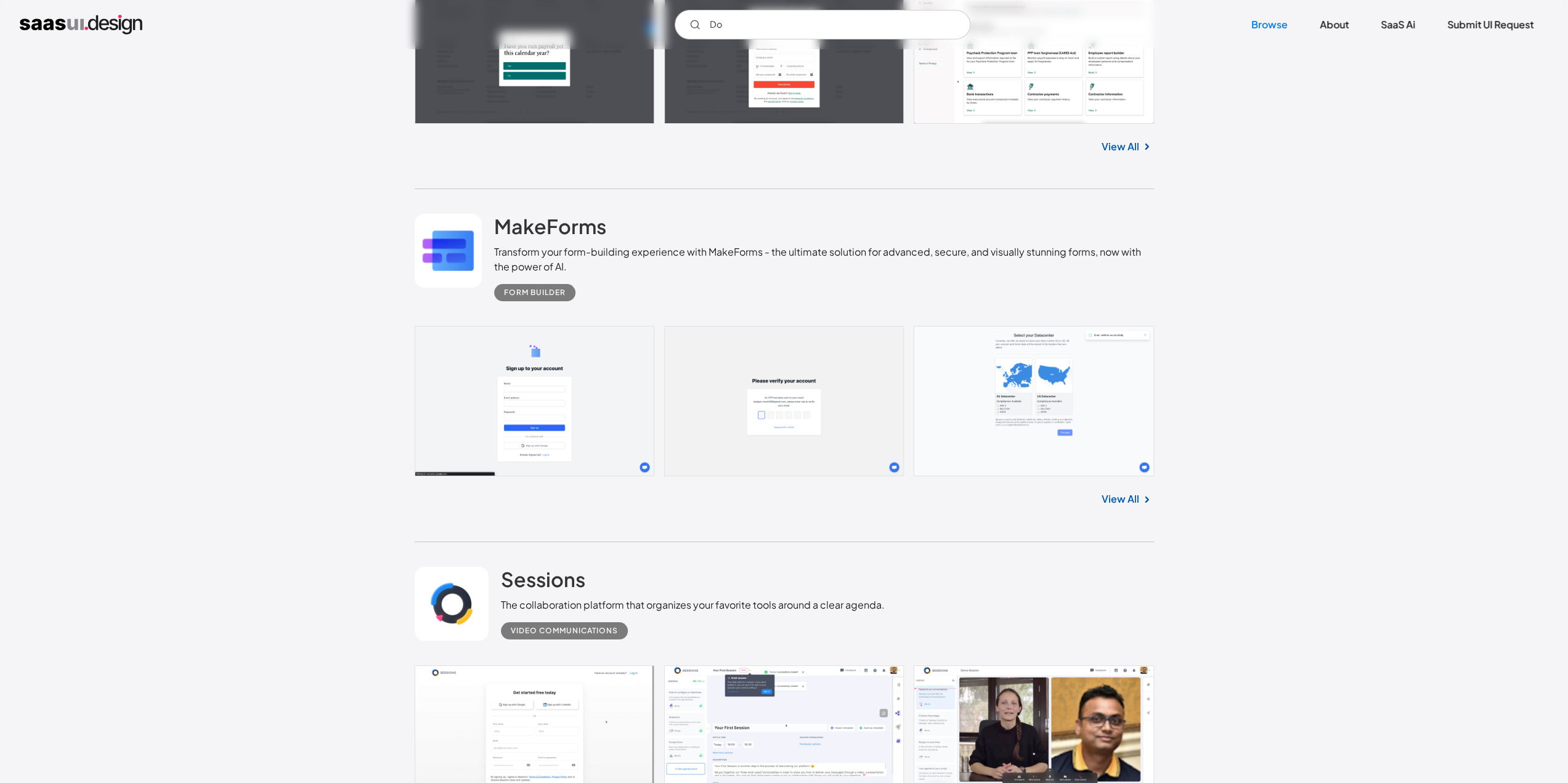
click at [1124, 500] on link "View All" at bounding box center [1120, 498] width 37 height 15
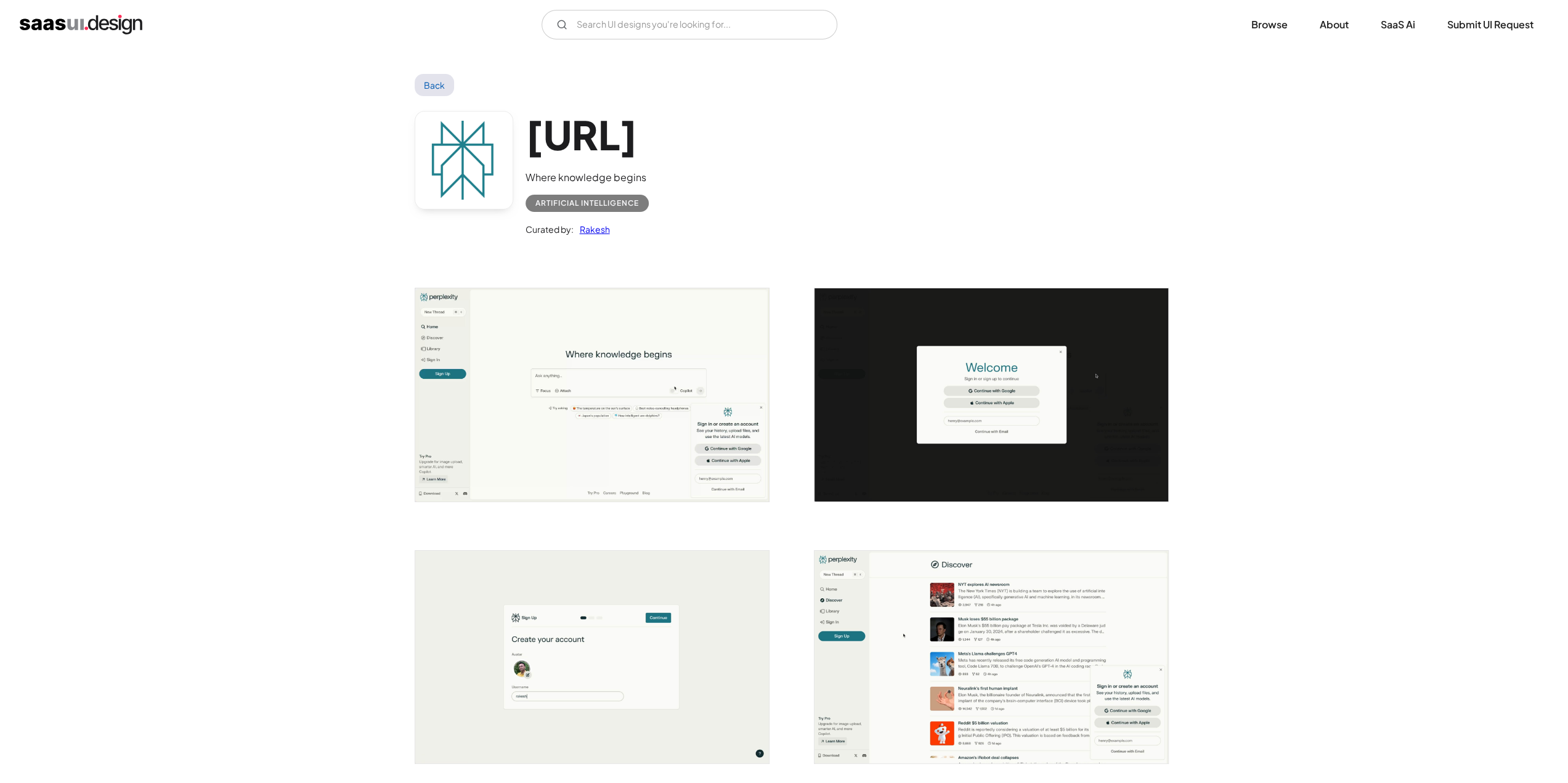
click at [433, 78] on link "Back" at bounding box center [434, 85] width 40 height 22
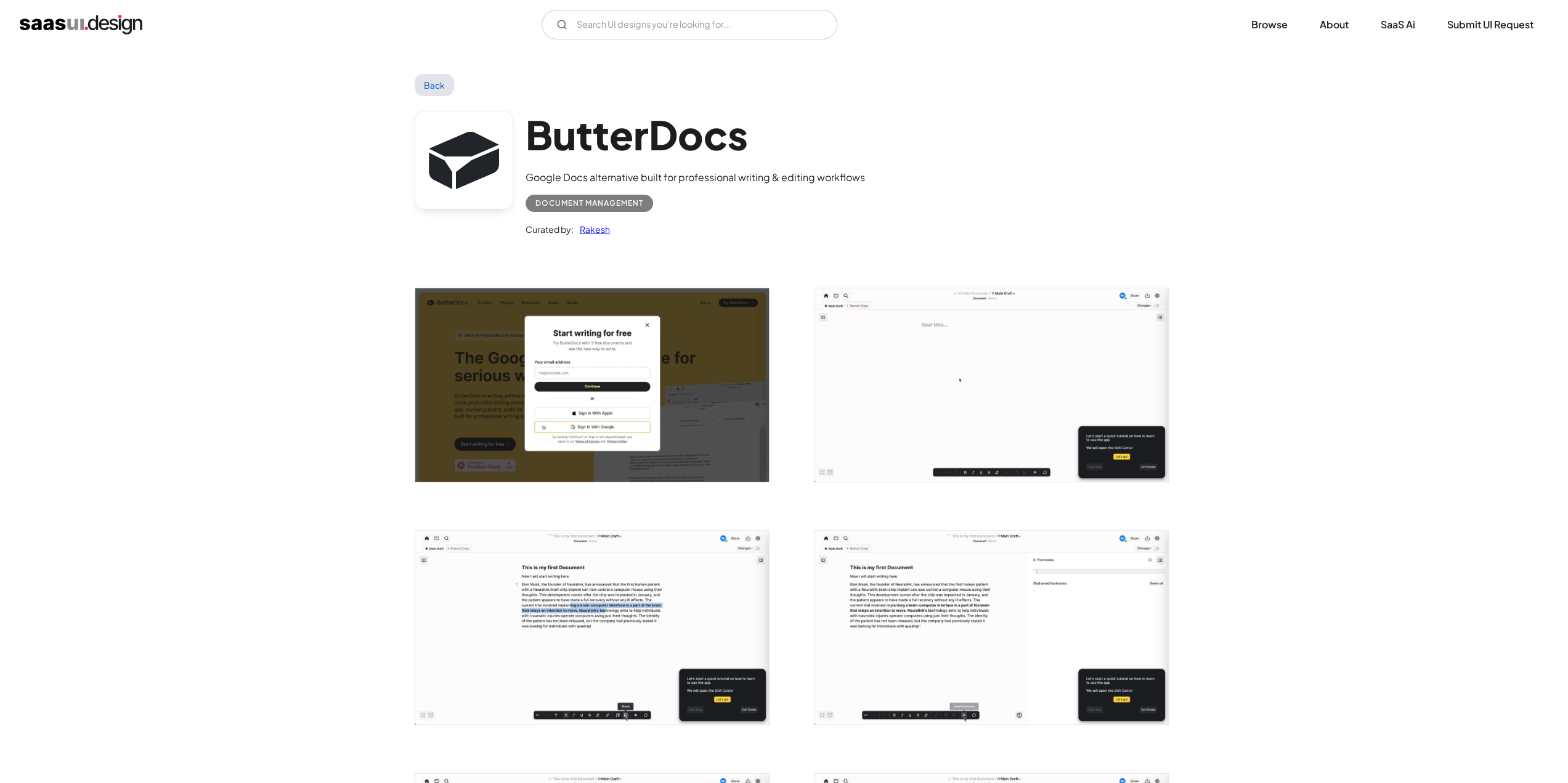
click at [433, 80] on link "Back" at bounding box center [434, 85] width 40 height 22
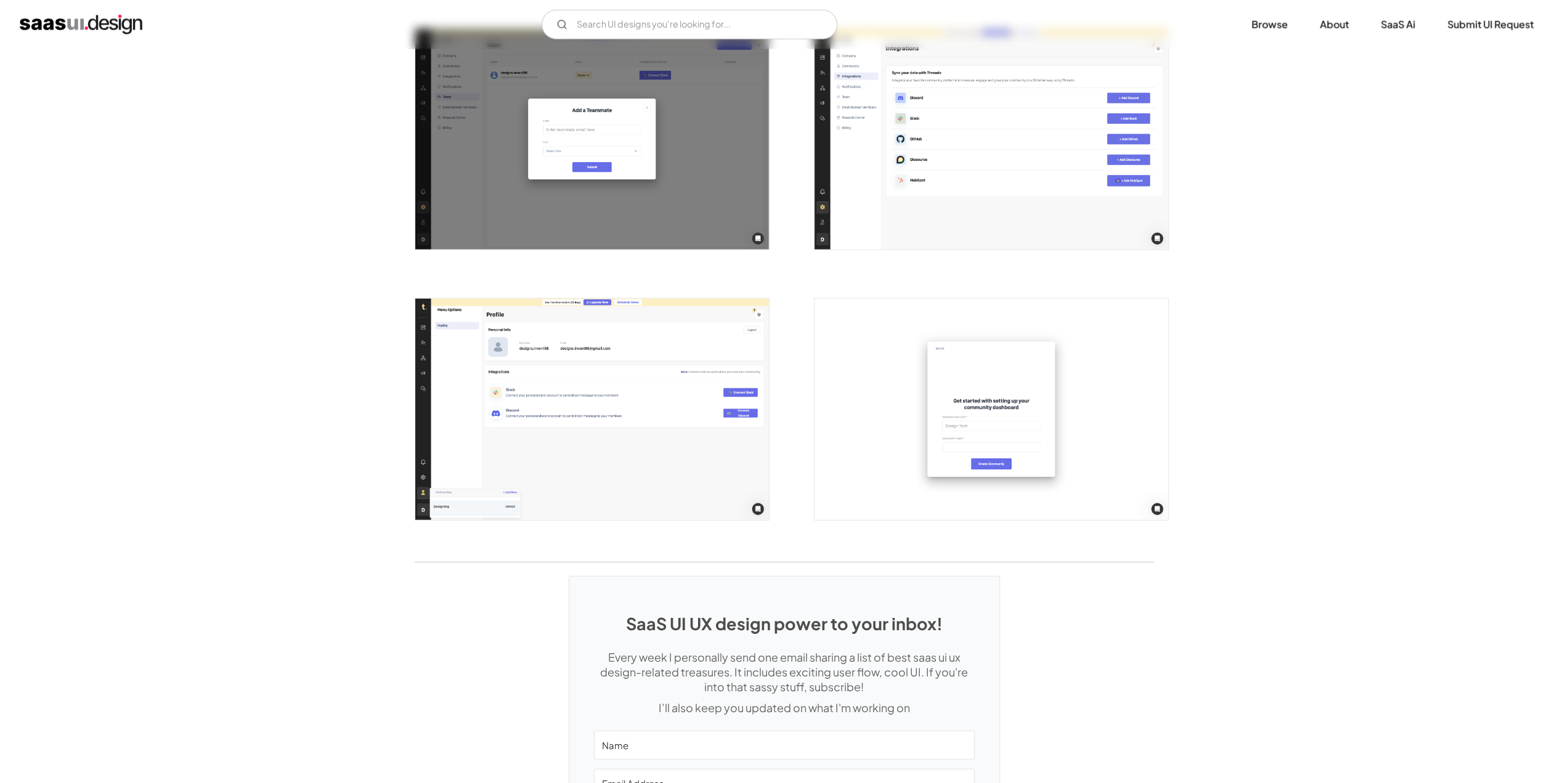
scroll to position [2961, 0]
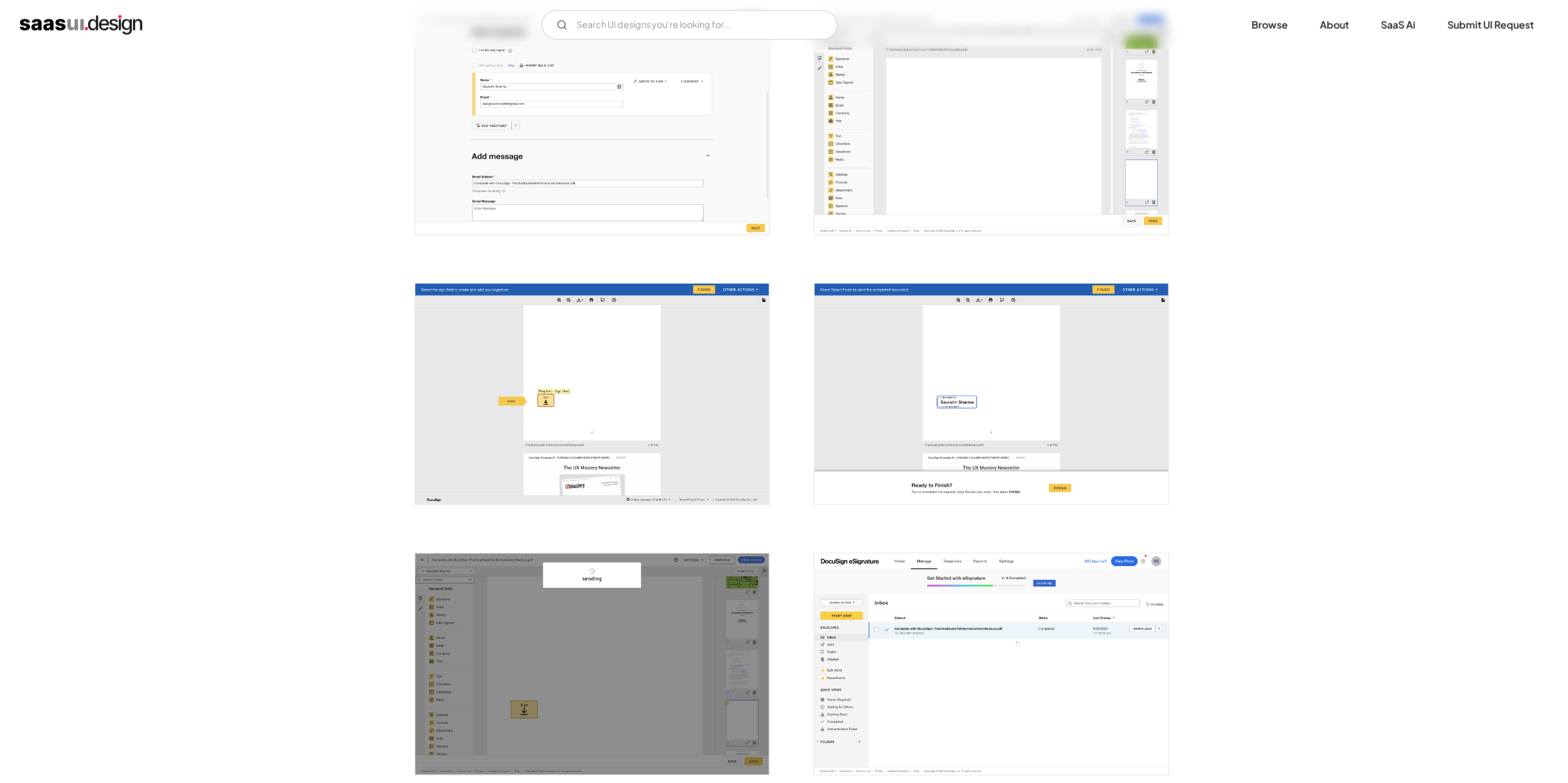
scroll to position [1800, 0]
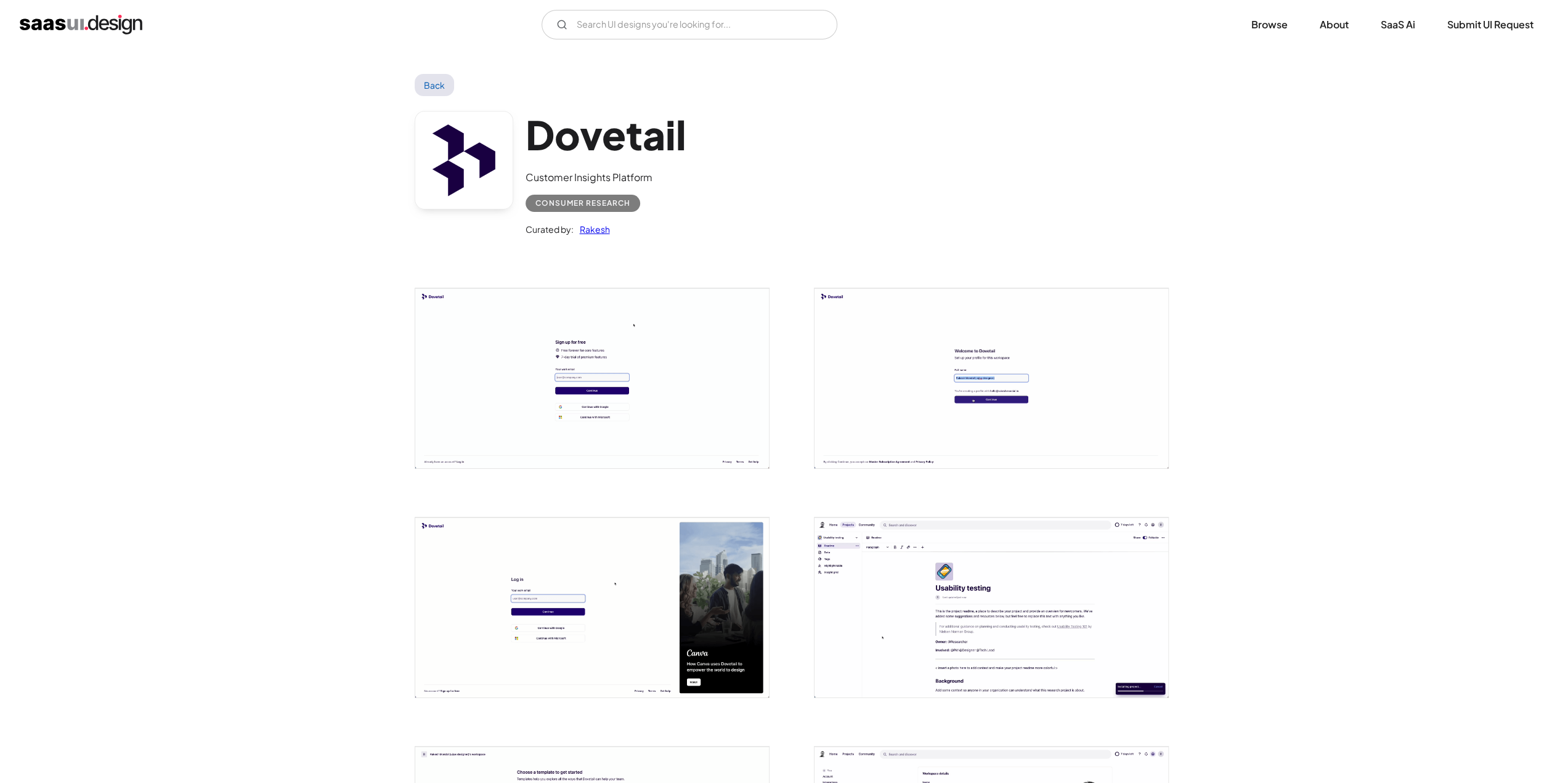
click at [434, 85] on link "Back" at bounding box center [434, 85] width 40 height 22
click at [642, 20] on input "Email Form" at bounding box center [689, 25] width 296 height 30
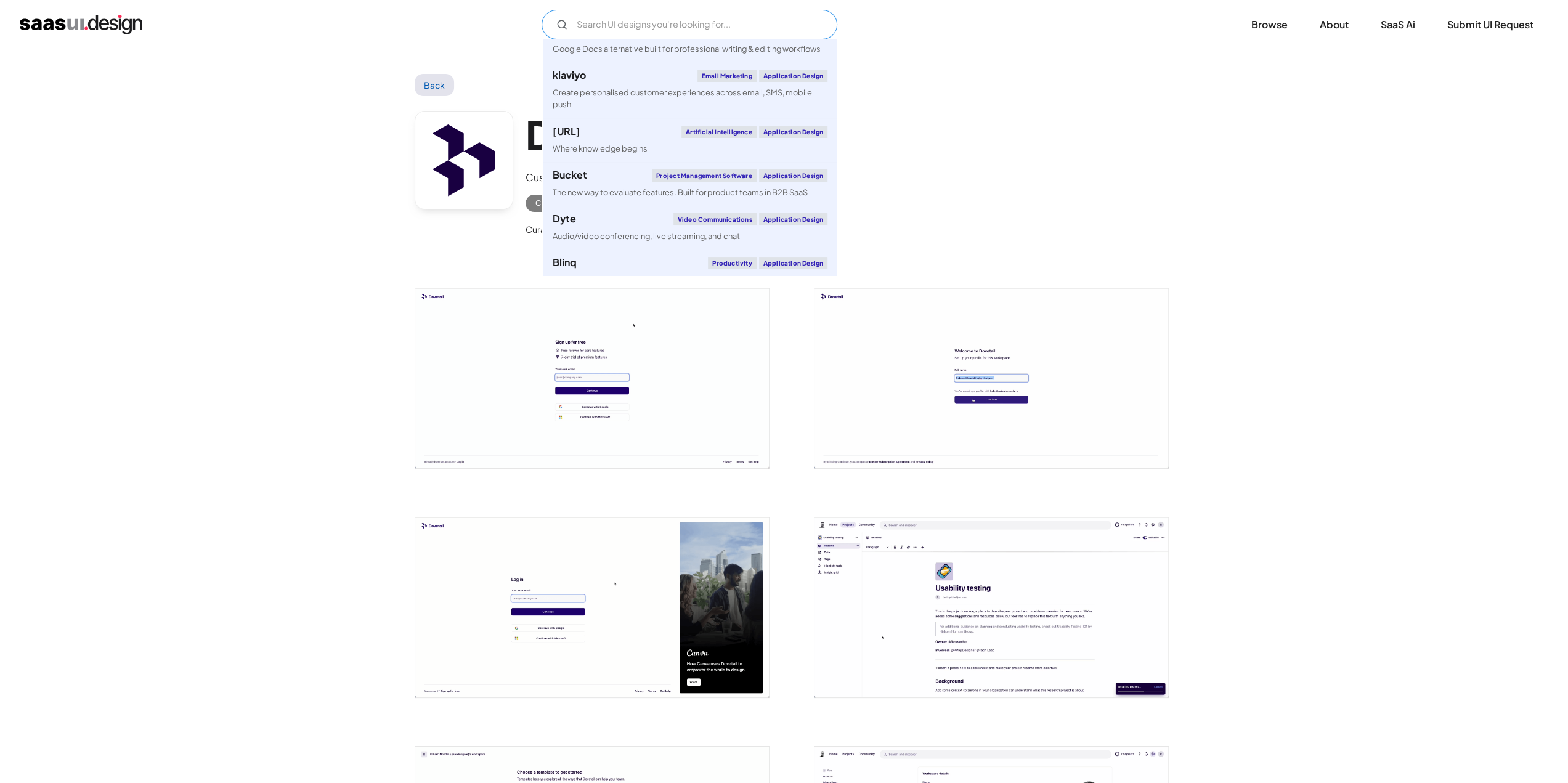
scroll to position [278, 0]
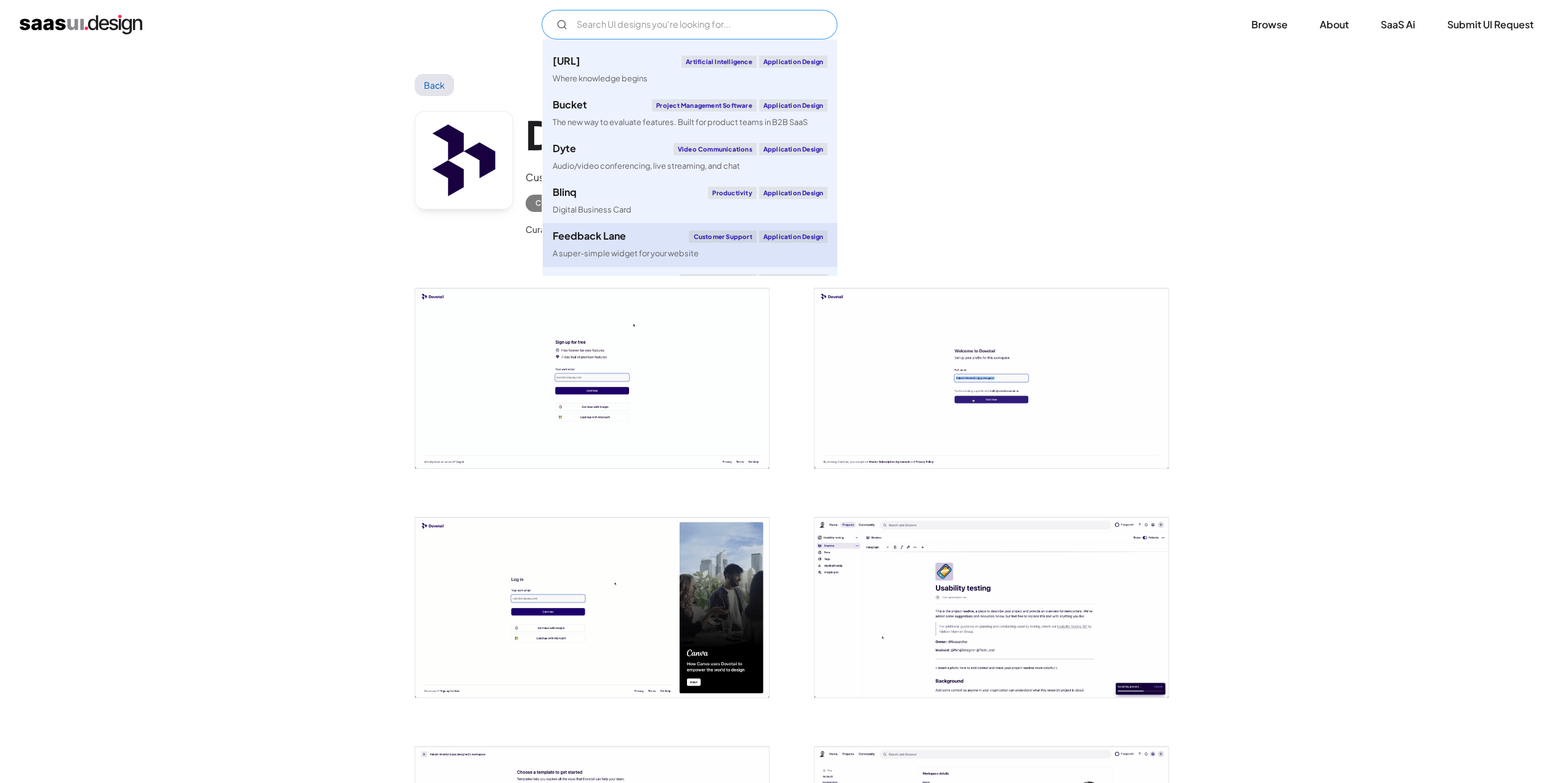
click at [640, 241] on div "Feedback Lane Customer Support Application Design" at bounding box center [690, 236] width 275 height 12
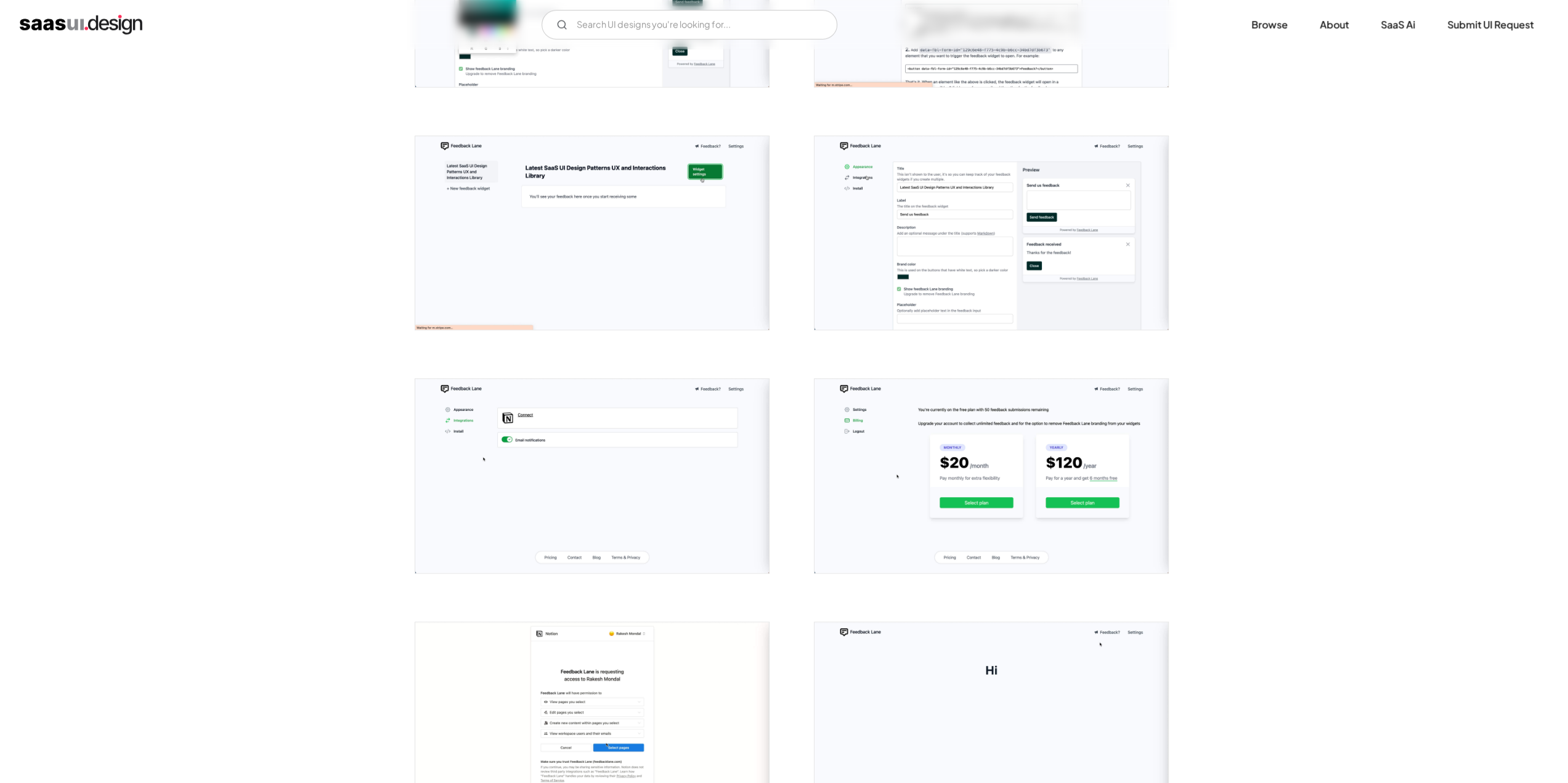
scroll to position [880, 0]
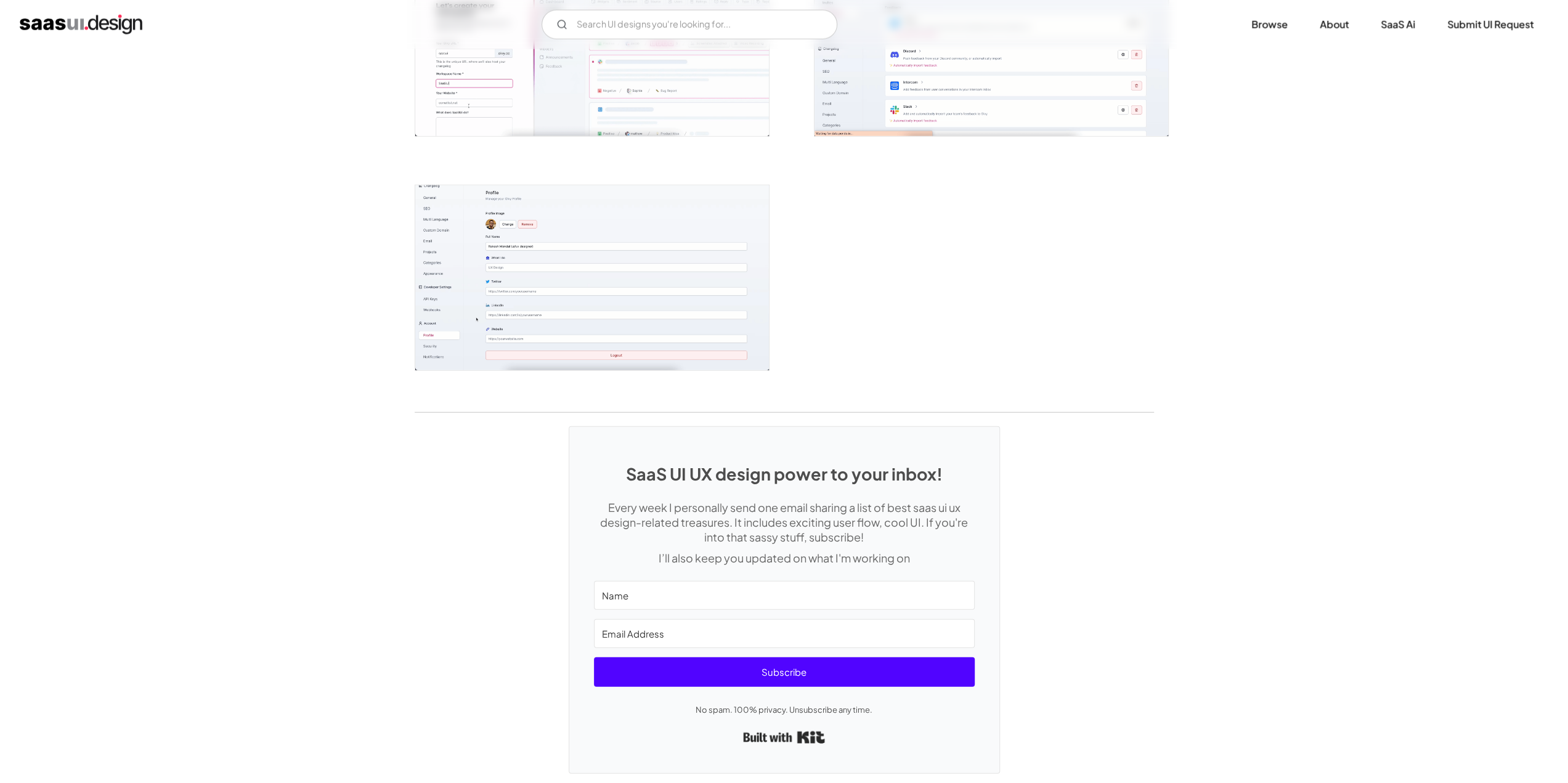
scroll to position [3054, 0]
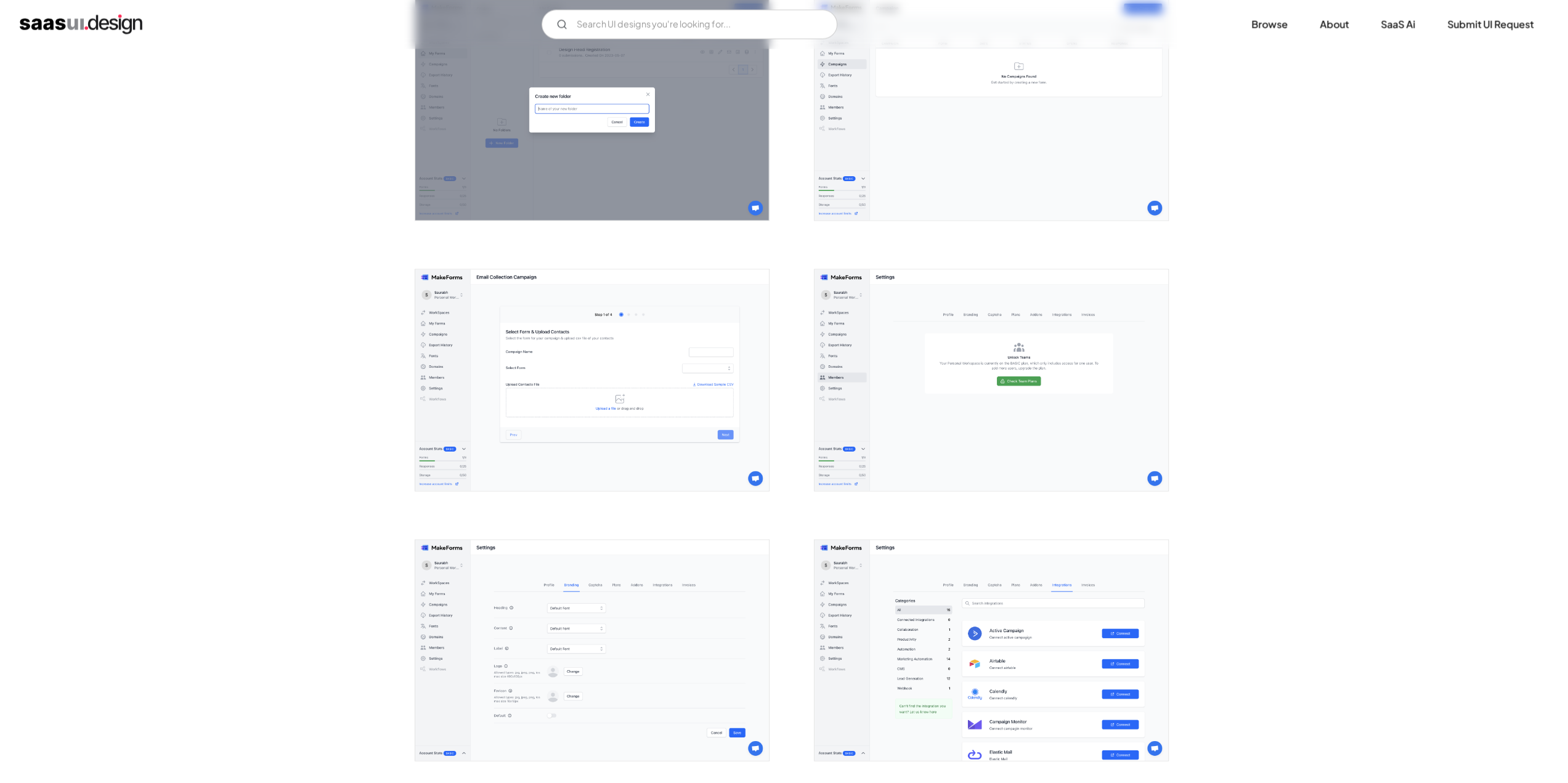
scroll to position [2464, 0]
